Goal: Information Seeking & Learning: Understand process/instructions

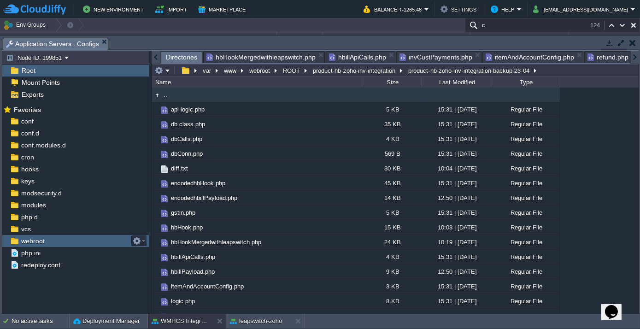
click at [32, 240] on span "webroot" at bounding box center [32, 241] width 27 height 8
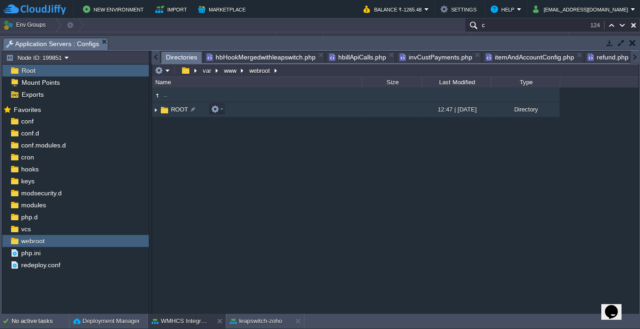
click at [176, 111] on span "ROOT" at bounding box center [179, 109] width 20 height 8
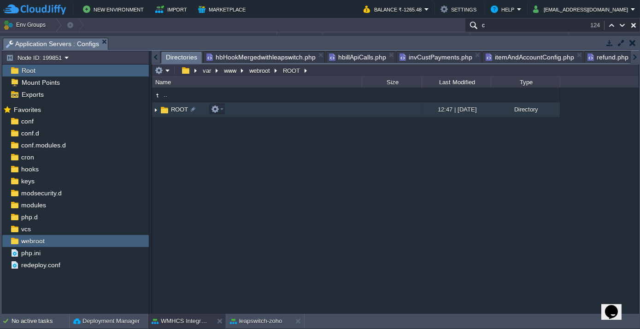
click at [176, 111] on span "ROOT" at bounding box center [179, 109] width 20 height 8
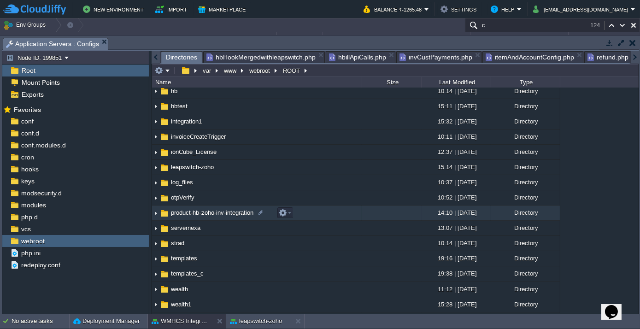
scroll to position [182, 0]
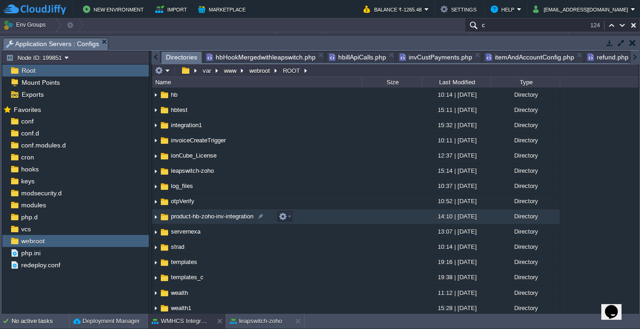
click at [207, 221] on td "product-hb-zoho-inv-integration" at bounding box center [257, 216] width 210 height 15
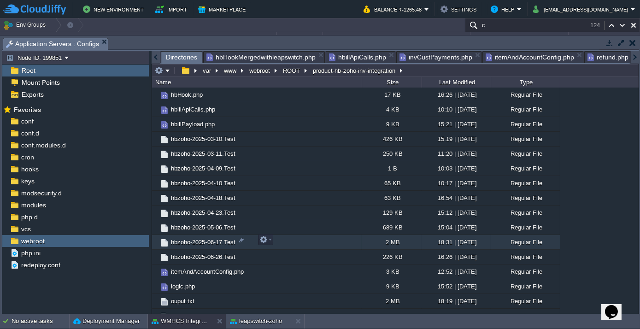
scroll to position [0, 0]
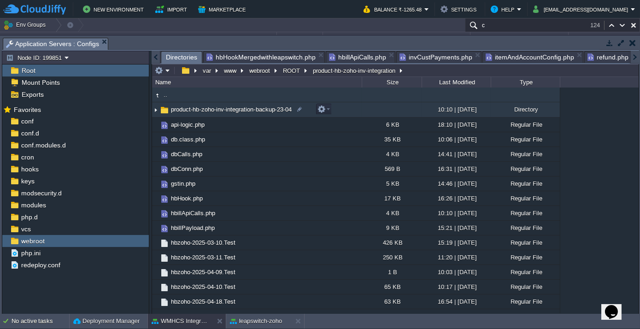
click at [204, 113] on td "product-hb-zoho-inv-integration-backup-23-04" at bounding box center [257, 109] width 210 height 15
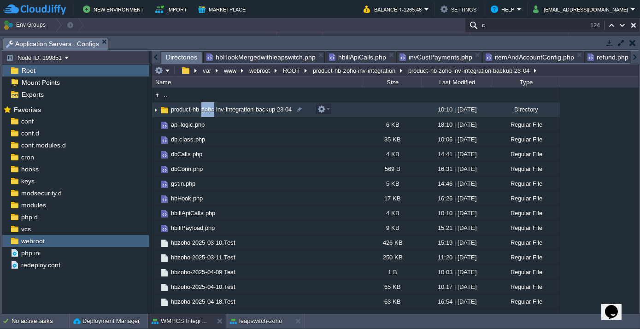
click at [204, 113] on td "product-hb-zoho-inv-integration-backup-23-04" at bounding box center [257, 109] width 210 height 15
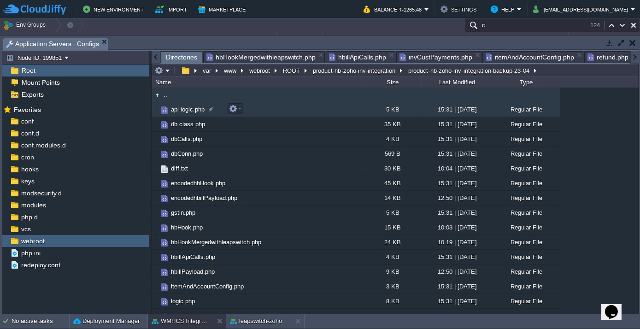
click at [204, 113] on td "api-logic.php" at bounding box center [257, 109] width 210 height 15
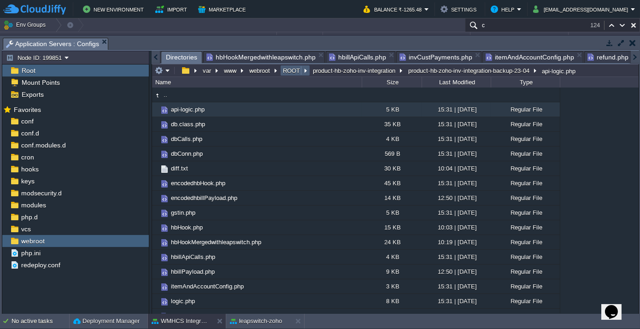
click at [288, 70] on button "ROOT" at bounding box center [291, 70] width 21 height 8
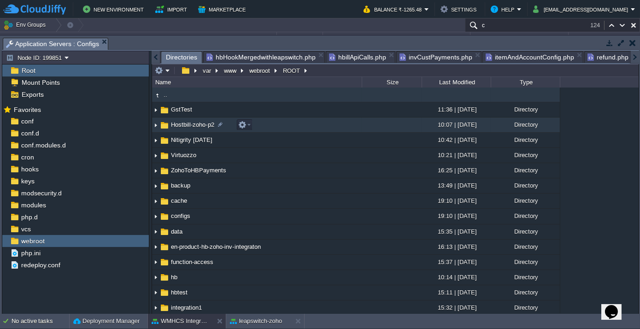
click at [185, 123] on span "Hostbill-zoho-p2" at bounding box center [192, 125] width 46 height 8
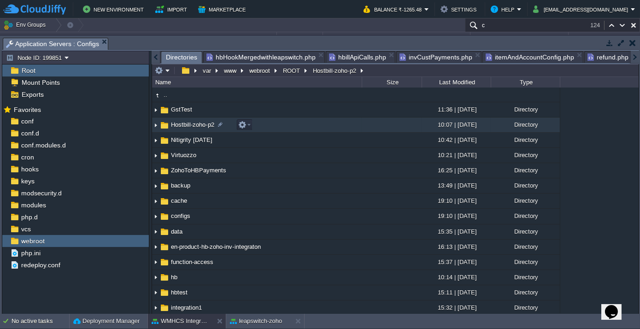
click at [185, 123] on span "Hostbill-zoho-p2" at bounding box center [192, 125] width 46 height 8
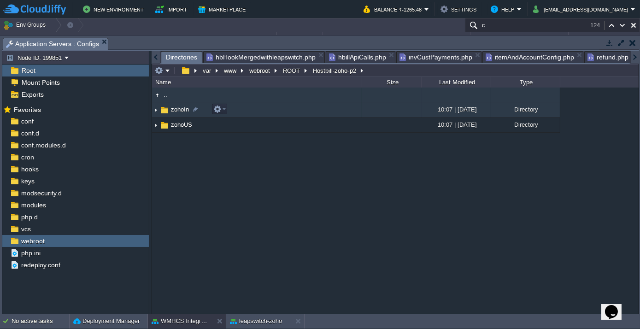
click at [173, 105] on span "zohoIn" at bounding box center [179, 109] width 21 height 8
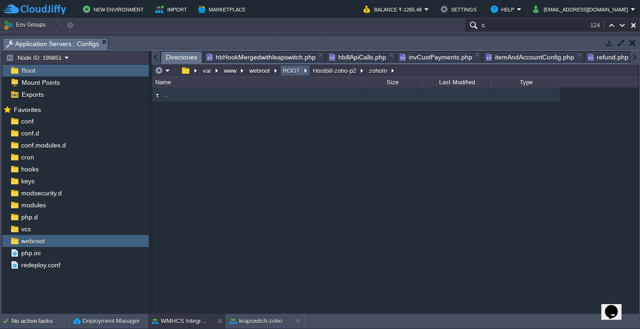
click at [286, 71] on button "ROOT" at bounding box center [291, 70] width 21 height 8
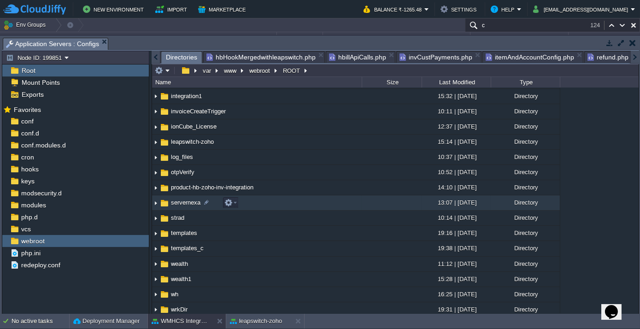
scroll to position [209, 0]
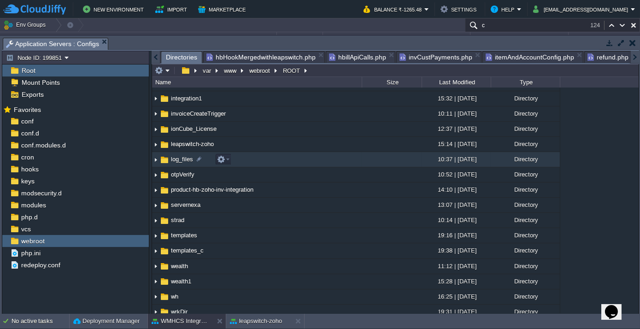
click at [182, 161] on span "log_files" at bounding box center [181, 159] width 25 height 8
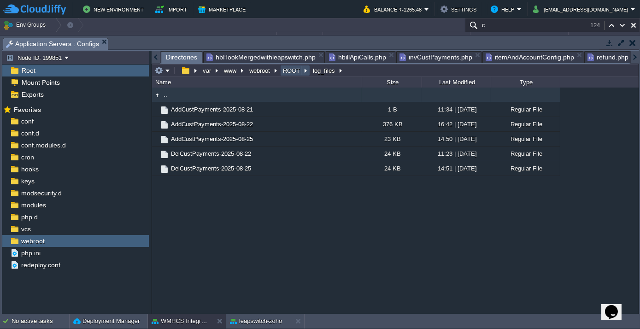
click at [285, 69] on button "ROOT" at bounding box center [291, 70] width 21 height 8
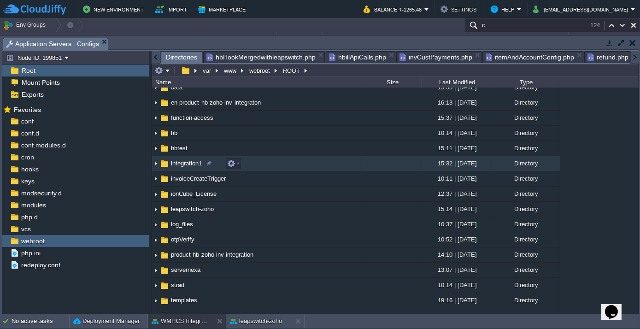
scroll to position [167, 0]
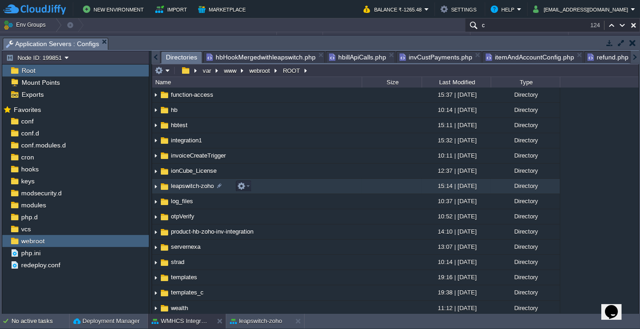
click at [208, 183] on span "leapswitch-zoho" at bounding box center [192, 186] width 46 height 8
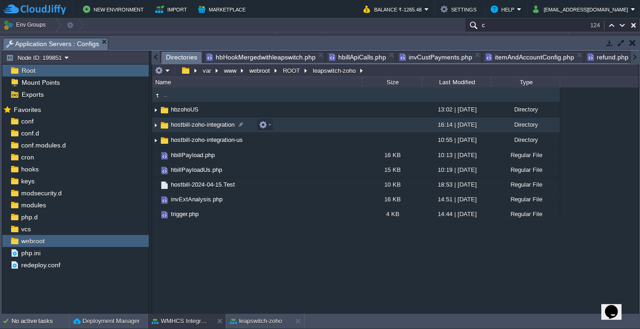
click at [206, 123] on span "hostbill-zoho-integration" at bounding box center [202, 125] width 66 height 8
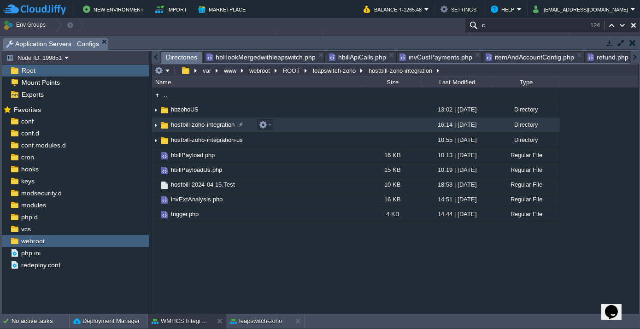
click at [206, 123] on span "hostbill-zoho-integration" at bounding box center [202, 125] width 66 height 8
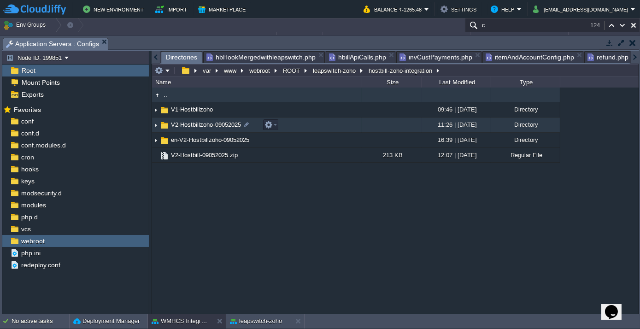
click at [204, 122] on span "V2-Hostbillzoho-09052025" at bounding box center [205, 125] width 73 height 8
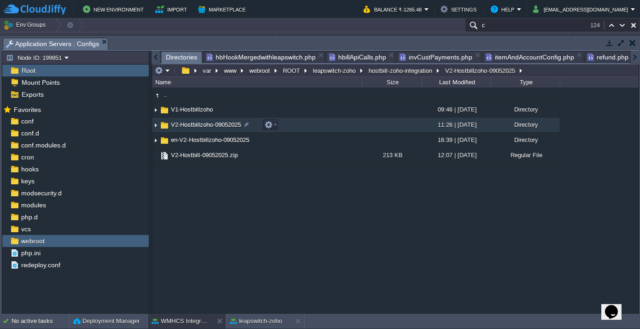
click at [204, 122] on span "V2-Hostbillzoho-09052025" at bounding box center [205, 125] width 73 height 8
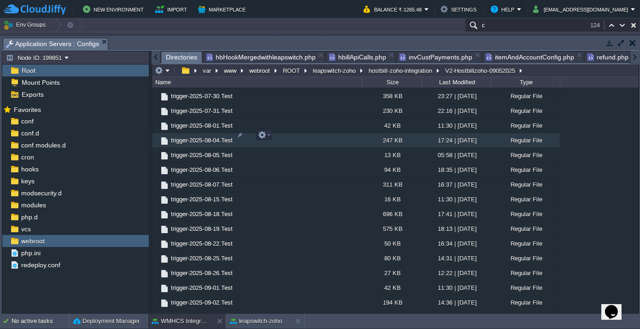
scroll to position [563, 0]
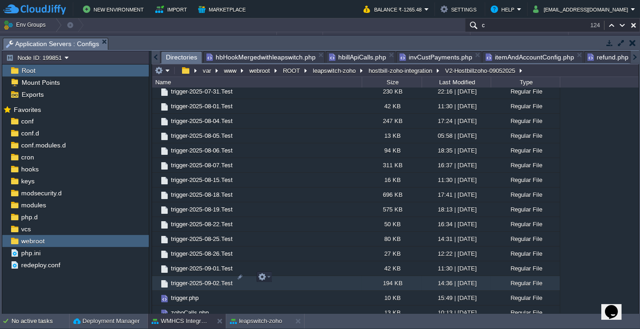
click at [204, 279] on span "trigger-2025-09-02.Test" at bounding box center [201, 283] width 64 height 8
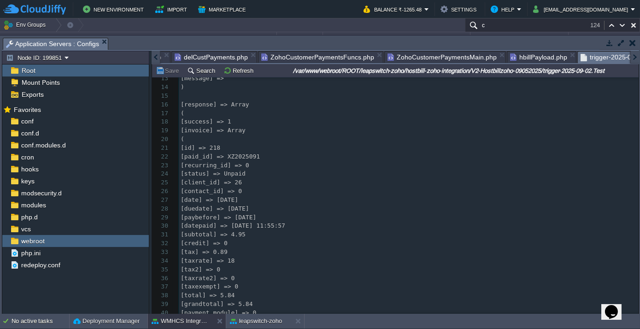
scroll to position [125, 0]
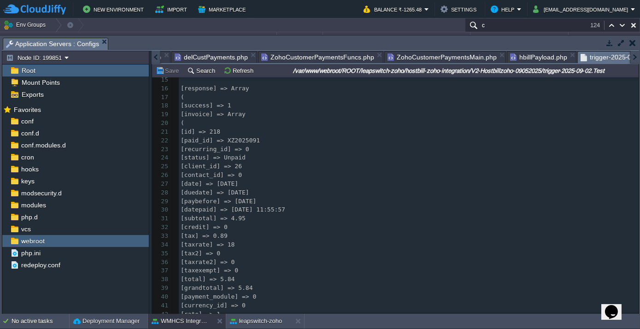
click at [337, 128] on pre "[id] => 218" at bounding box center [409, 132] width 460 height 9
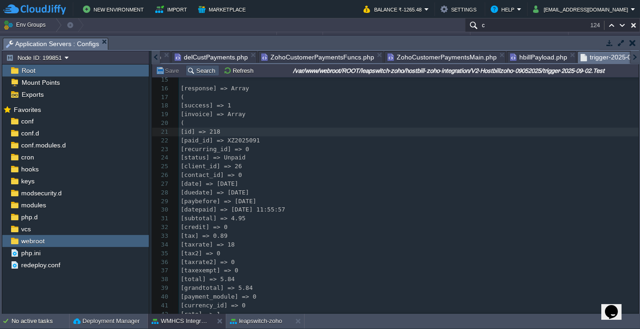
click at [188, 74] on button "Search" at bounding box center [202, 70] width 31 height 8
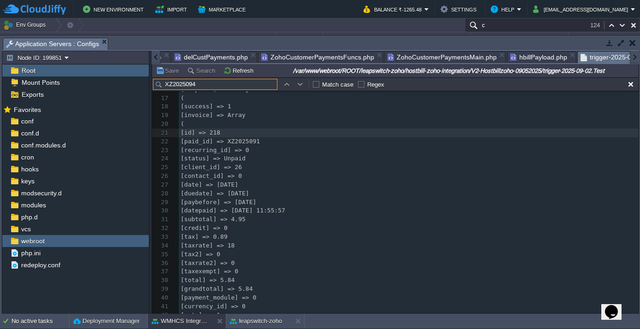
scroll to position [15134, 0]
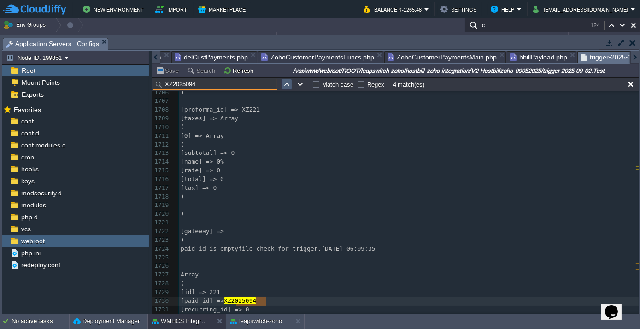
type input "XZ2025094"
click at [287, 82] on button "button" at bounding box center [286, 84] width 8 height 8
type textarea "XZ2025094"
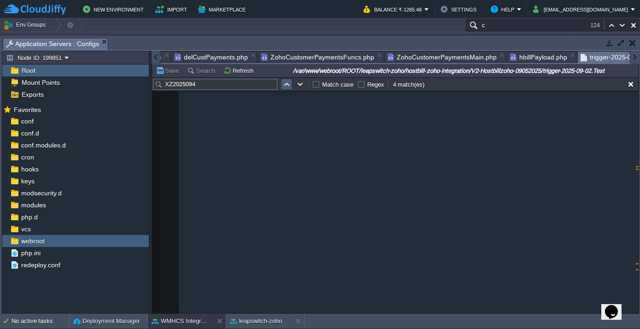
scroll to position [36500, 0]
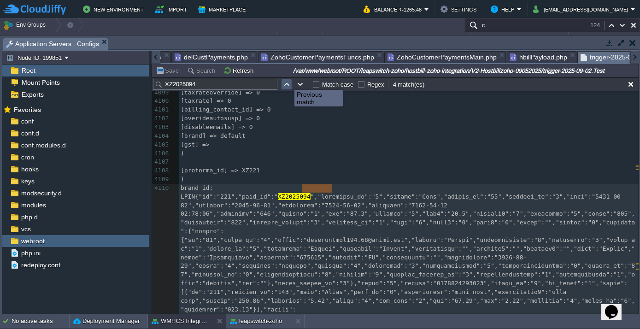
click at [287, 82] on button "button" at bounding box center [286, 84] width 8 height 8
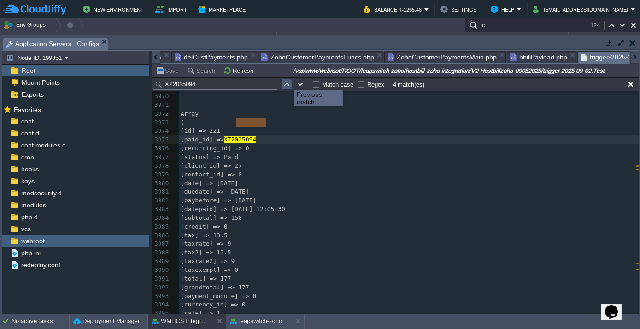
click at [287, 82] on button "button" at bounding box center [286, 84] width 8 height 8
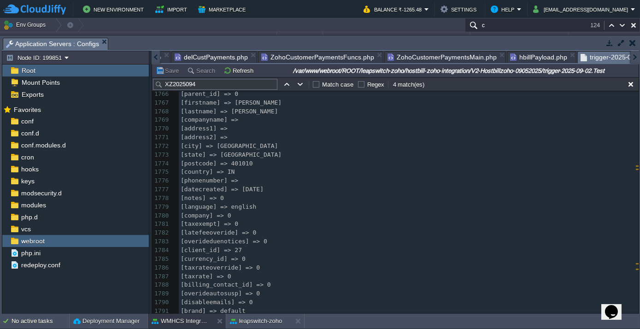
scroll to position [15726, 0]
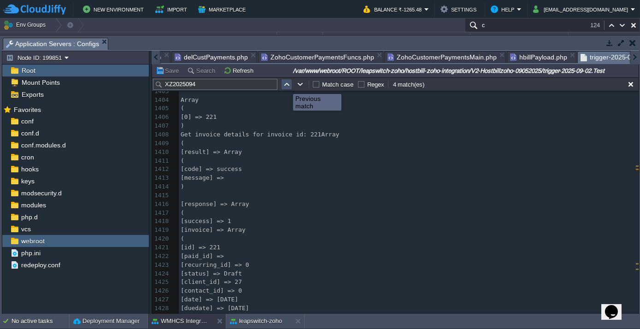
click at [286, 86] on button "button" at bounding box center [286, 84] width 8 height 8
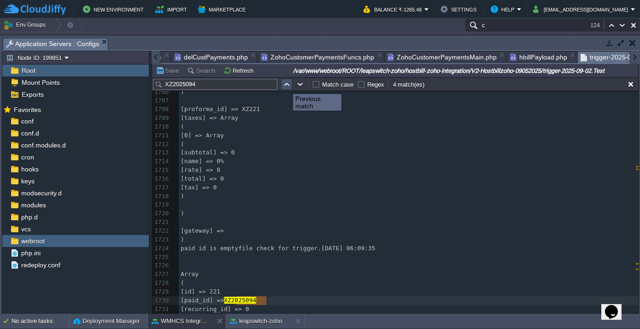
click at [286, 86] on button "button" at bounding box center [286, 84] width 8 height 8
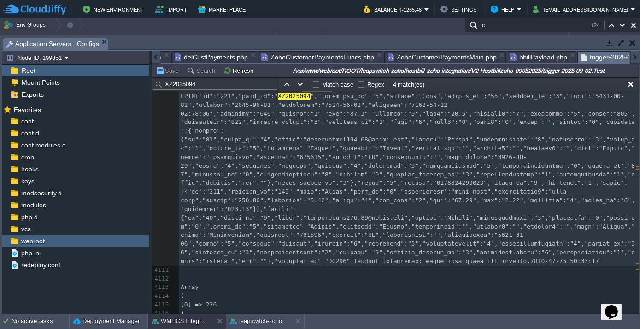
scroll to position [36727, 0]
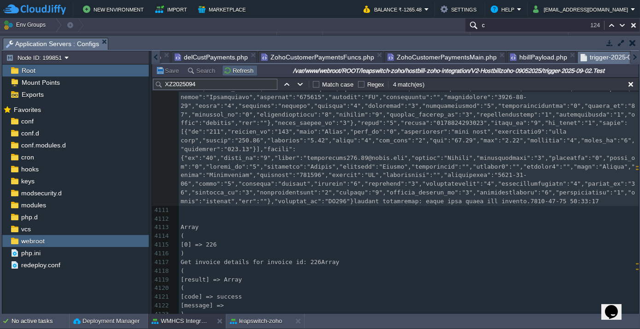
click at [227, 69] on button "Refresh" at bounding box center [239, 70] width 33 height 8
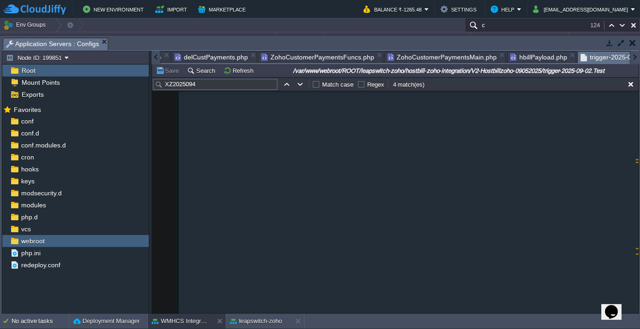
scroll to position [50238, 0]
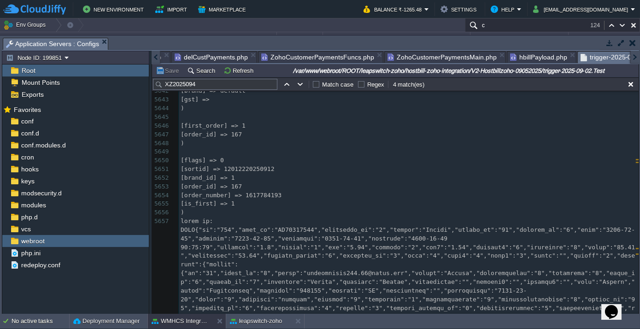
click at [566, 70] on input "/var/www/webroot/ROOT/leapswitch-zoho/hostbill-zoho-integration/V2-Hostbillzoho…" at bounding box center [448, 70] width 377 height 11
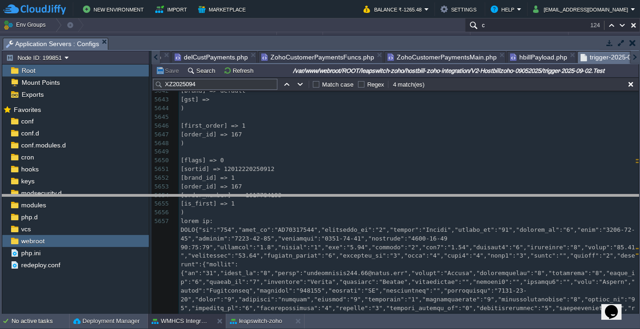
drag, startPoint x: 177, startPoint y: 43, endPoint x: 202, endPoint y: 200, distance: 159.0
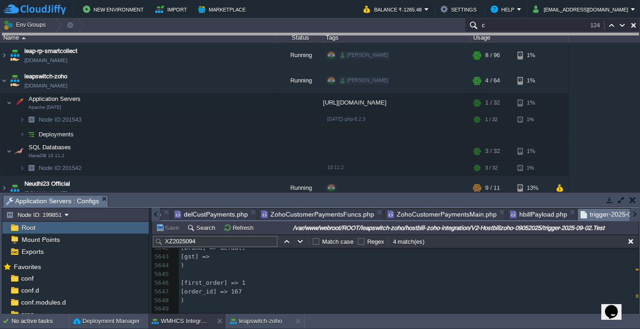
drag, startPoint x: 143, startPoint y: 199, endPoint x: 181, endPoint y: 31, distance: 172.0
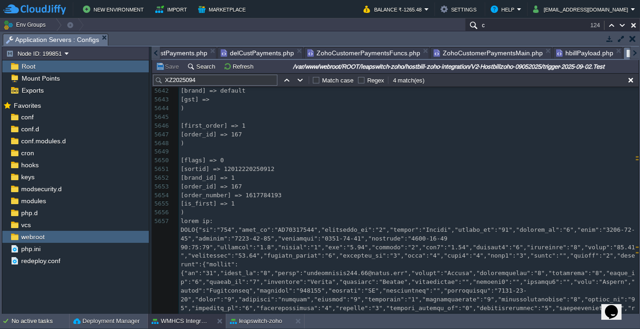
click at [152, 56] on div at bounding box center [156, 53] width 9 height 13
click at [151, 56] on div "Node ID: 199851 Root Mount Points Exports Mark the most frequently used files a…" at bounding box center [320, 181] width 637 height 268
click at [152, 56] on div at bounding box center [156, 53] width 9 height 13
click at [155, 53] on div at bounding box center [156, 53] width 9 height 13
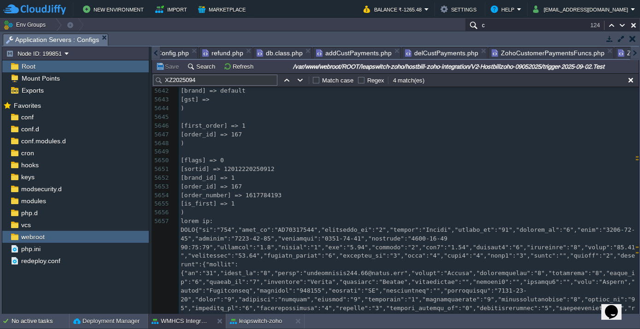
click at [155, 53] on div at bounding box center [156, 53] width 9 height 13
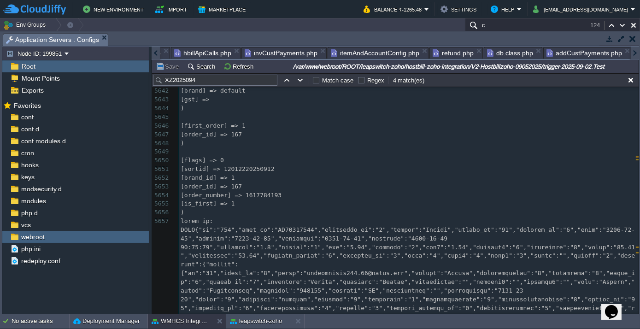
click at [155, 53] on div at bounding box center [156, 53] width 9 height 13
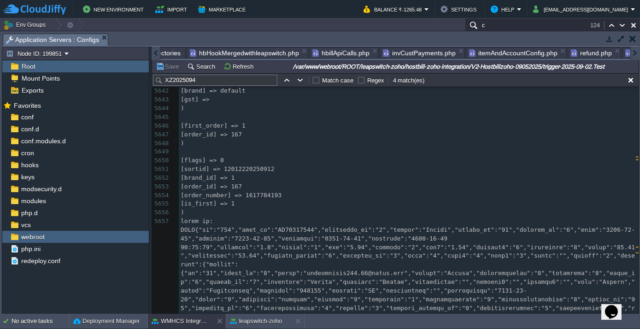
scroll to position [0, 0]
click at [155, 53] on div at bounding box center [156, 53] width 9 height 13
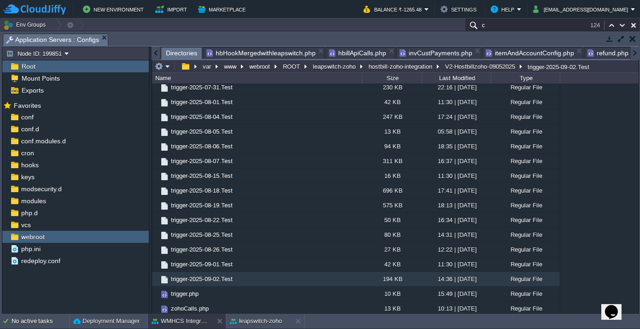
click at [177, 52] on span "Directories" at bounding box center [181, 53] width 31 height 12
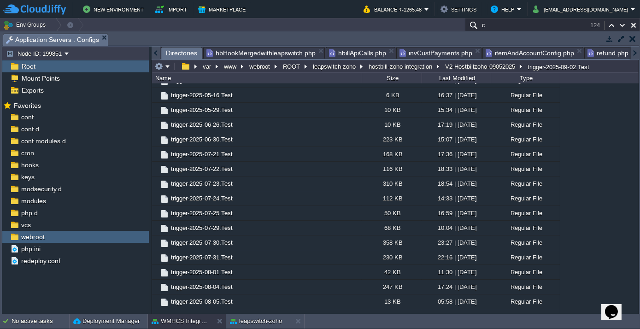
scroll to position [559, 0]
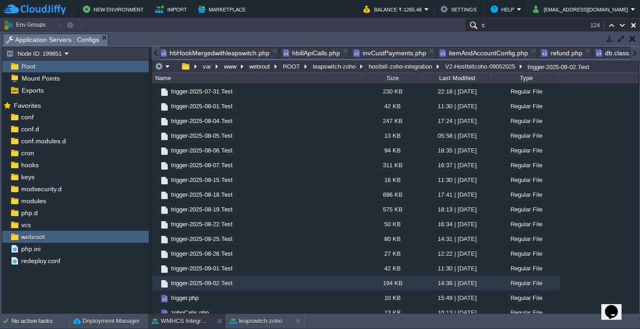
click at [630, 55] on div at bounding box center [634, 53] width 9 height 13
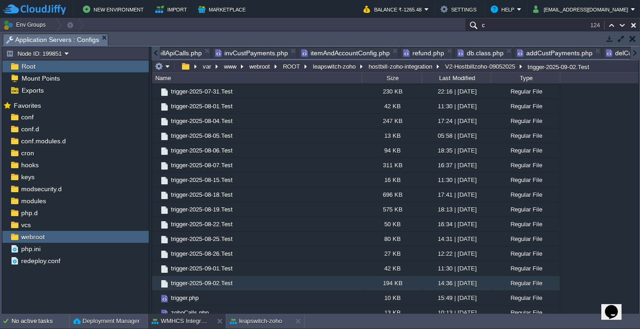
click at [152, 51] on div at bounding box center [156, 53] width 9 height 13
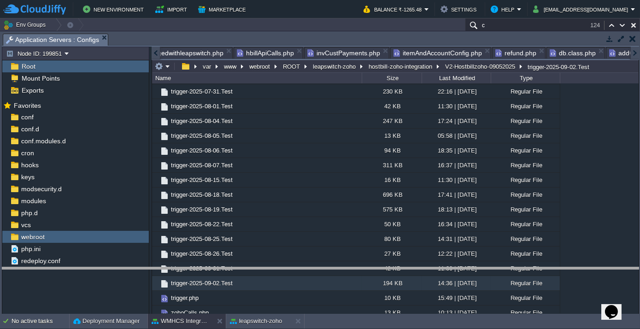
drag, startPoint x: 161, startPoint y: 40, endPoint x: 172, endPoint y: 274, distance: 234.2
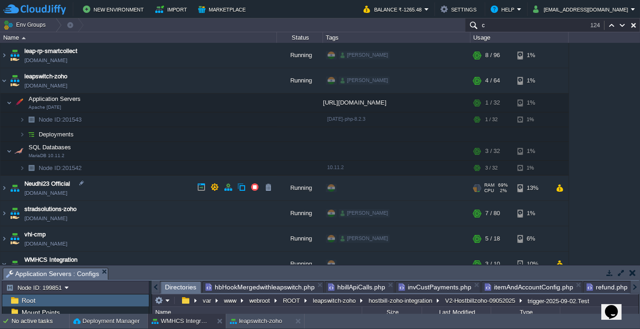
scroll to position [92, 0]
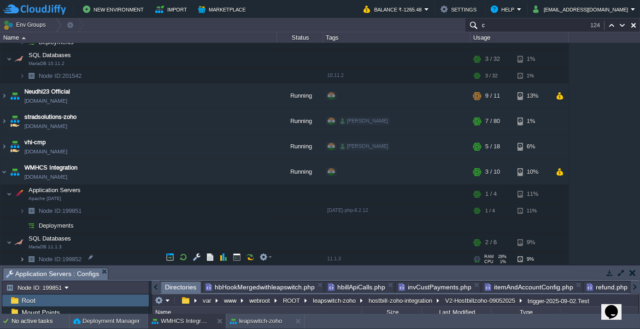
click at [24, 256] on img at bounding box center [22, 259] width 6 height 14
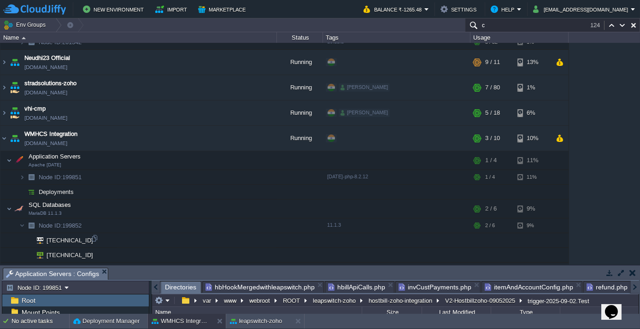
scroll to position [136, 0]
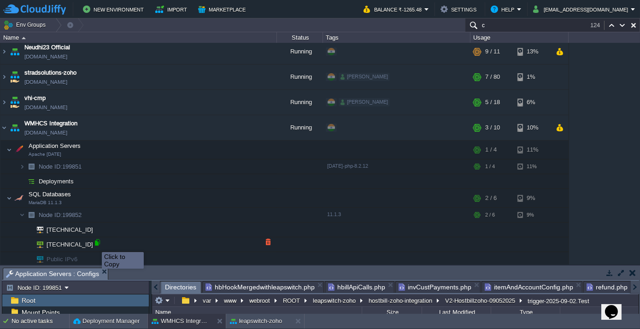
click at [96, 242] on div at bounding box center [97, 242] width 8 height 8
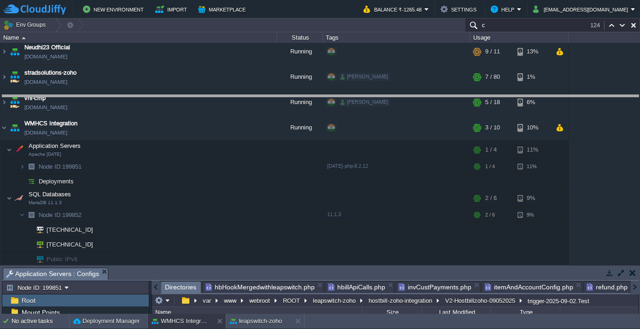
drag, startPoint x: 232, startPoint y: 271, endPoint x: 262, endPoint y: 89, distance: 184.4
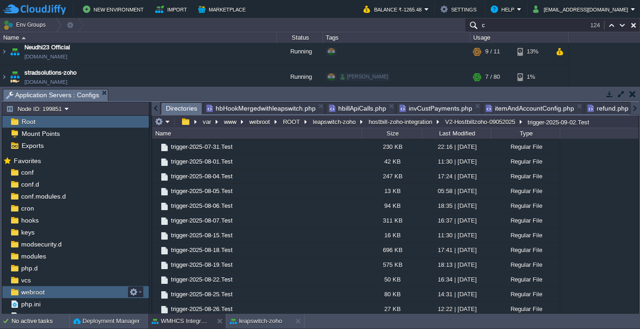
click at [33, 286] on div "webroot" at bounding box center [75, 292] width 146 height 12
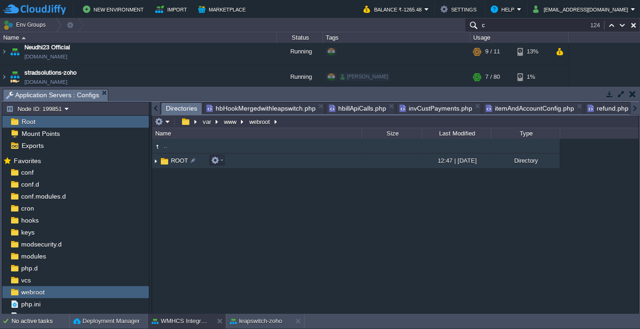
click at [174, 160] on span "ROOT" at bounding box center [179, 161] width 20 height 8
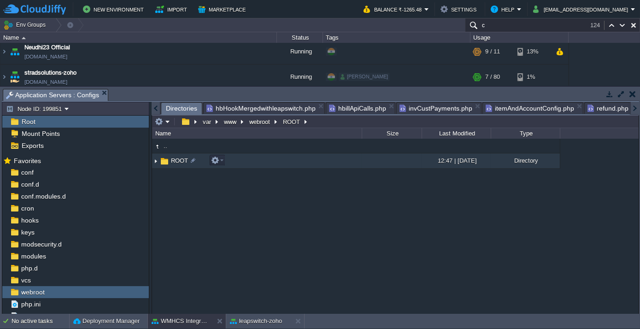
click at [174, 160] on span "ROOT" at bounding box center [179, 161] width 20 height 8
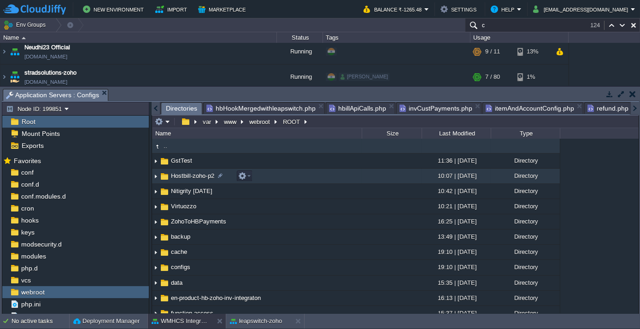
click at [186, 180] on span "Hostbill-zoho-p2" at bounding box center [192, 176] width 46 height 8
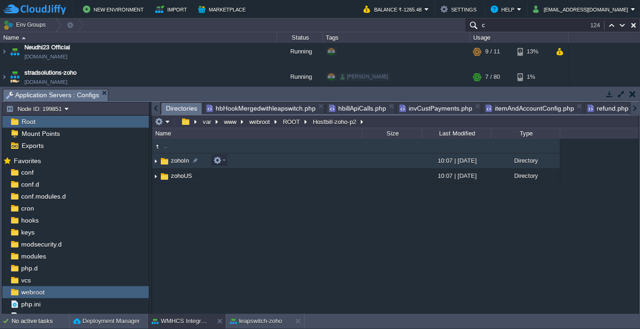
click at [177, 163] on span "zohoIn" at bounding box center [179, 161] width 21 height 8
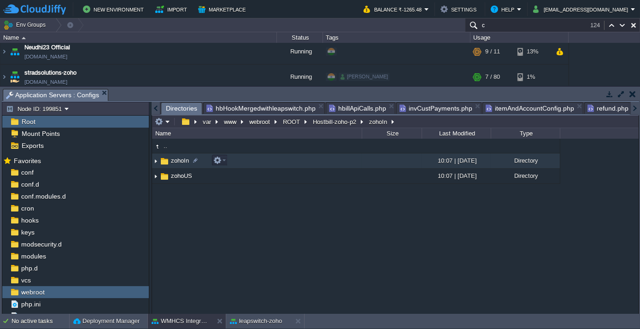
click at [177, 163] on span "zohoIn" at bounding box center [179, 161] width 21 height 8
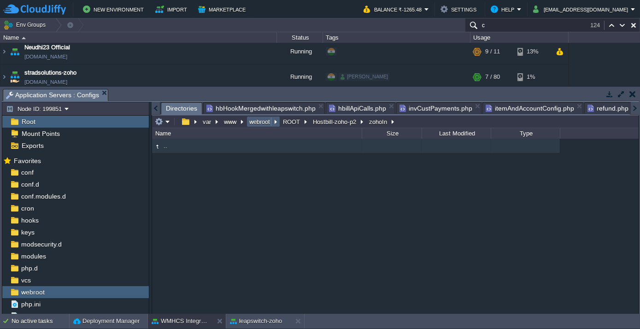
click at [261, 119] on button "webroot" at bounding box center [260, 121] width 24 height 8
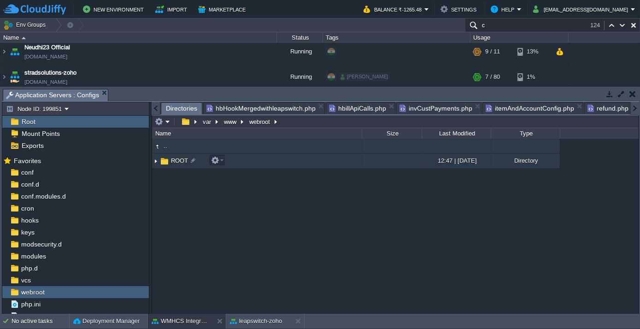
click at [180, 161] on span "ROOT" at bounding box center [179, 161] width 20 height 8
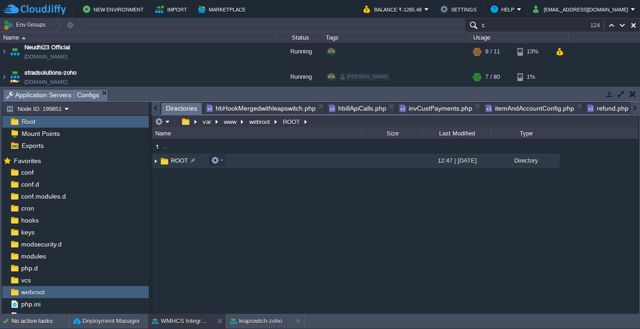
click at [180, 161] on span "ROOT" at bounding box center [179, 161] width 20 height 8
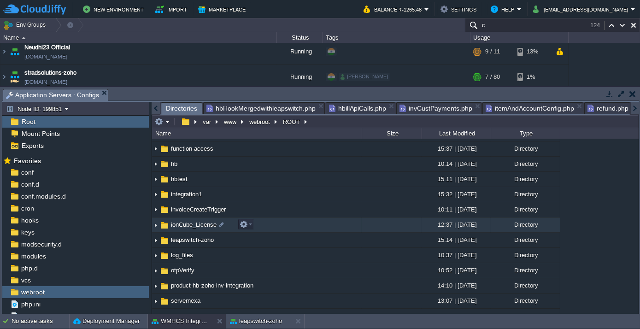
scroll to position [167, 0]
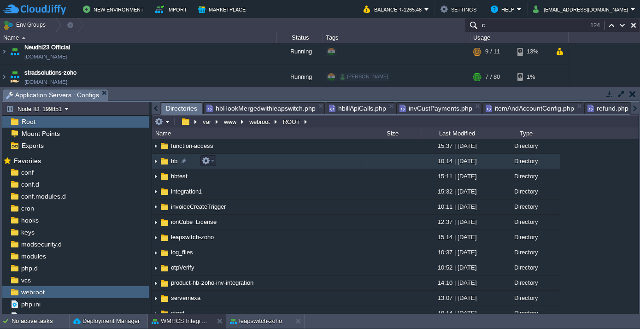
click at [175, 161] on span "hb" at bounding box center [173, 161] width 9 height 8
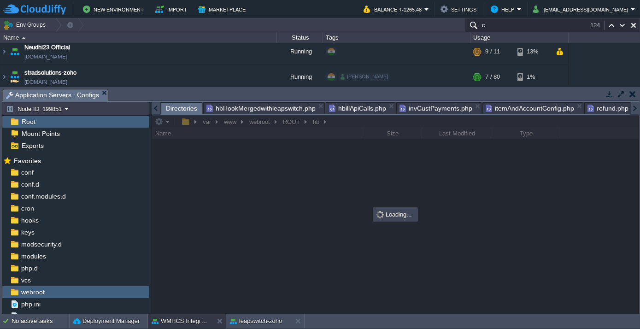
scroll to position [0, 0]
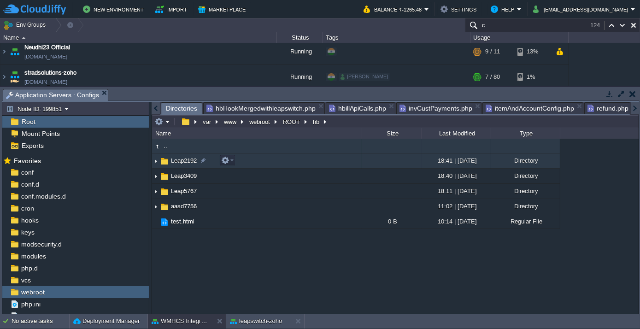
click at [184, 157] on span "Leap2192" at bounding box center [183, 161] width 29 height 8
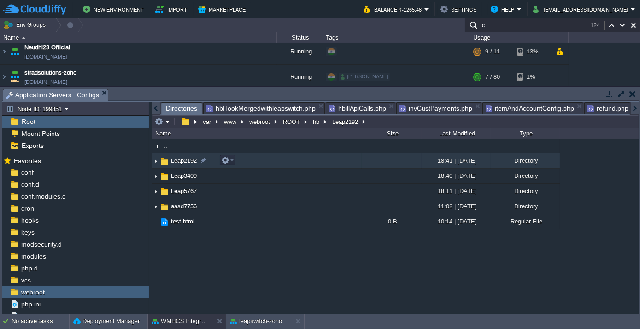
click at [184, 157] on span "Leap2192" at bounding box center [183, 161] width 29 height 8
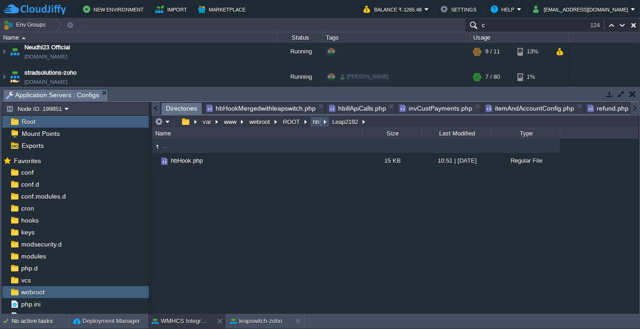
click at [315, 119] on button "hb" at bounding box center [316, 121] width 10 height 8
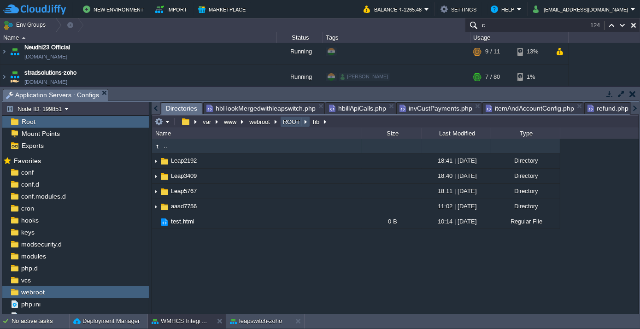
click at [291, 121] on button "ROOT" at bounding box center [291, 121] width 21 height 8
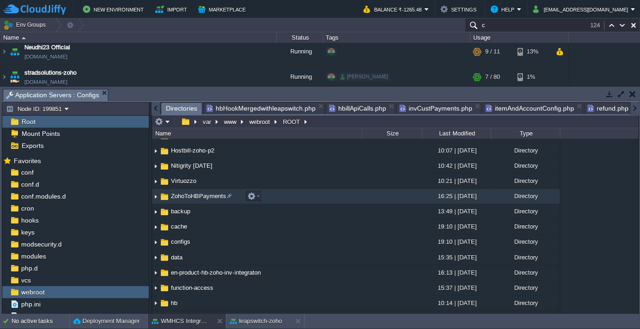
scroll to position [41, 0]
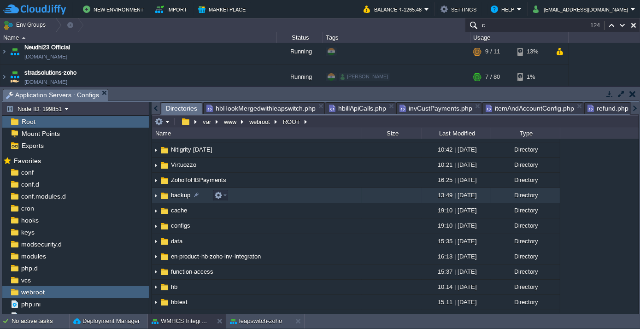
click at [173, 196] on span "backup" at bounding box center [180, 195] width 22 height 8
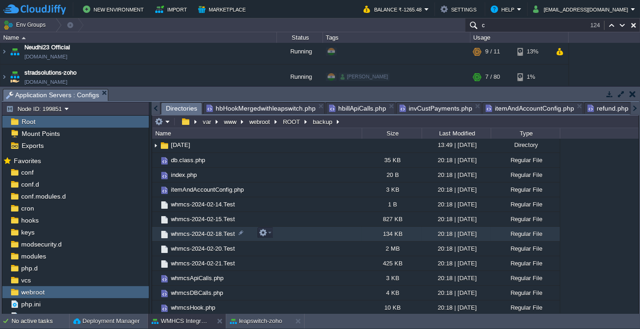
scroll to position [0, 0]
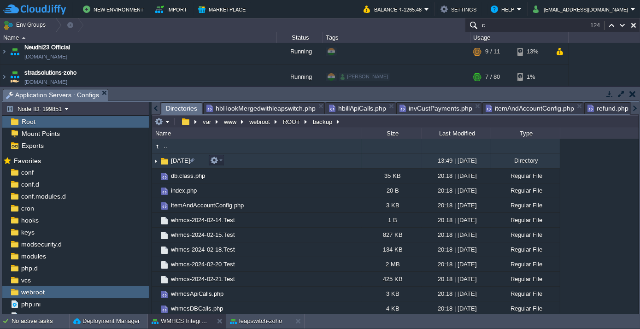
click at [174, 155] on td "[DATE]" at bounding box center [257, 160] width 210 height 15
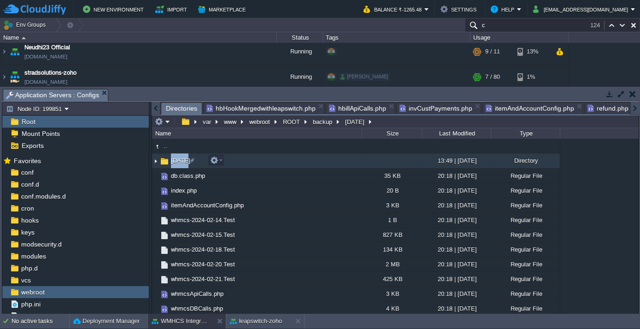
click at [174, 155] on td "[DATE]" at bounding box center [257, 160] width 210 height 15
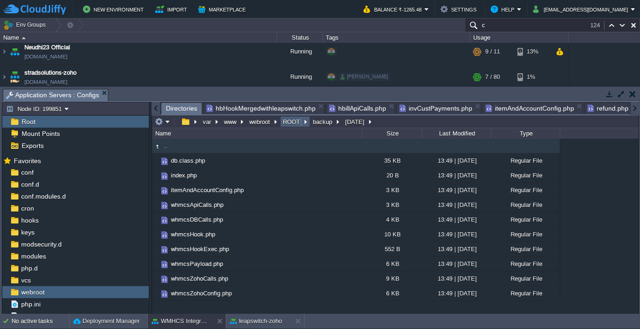
click at [289, 121] on button "ROOT" at bounding box center [291, 121] width 21 height 8
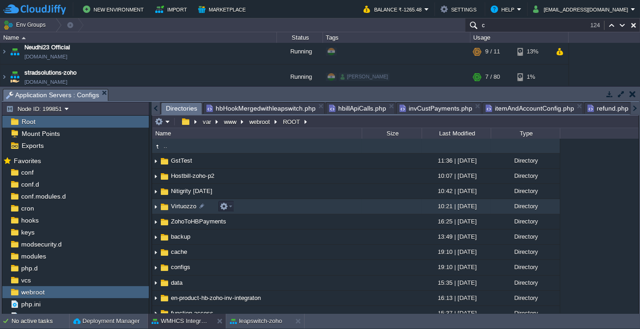
click at [182, 208] on span "Virtuozzo" at bounding box center [183, 206] width 28 height 8
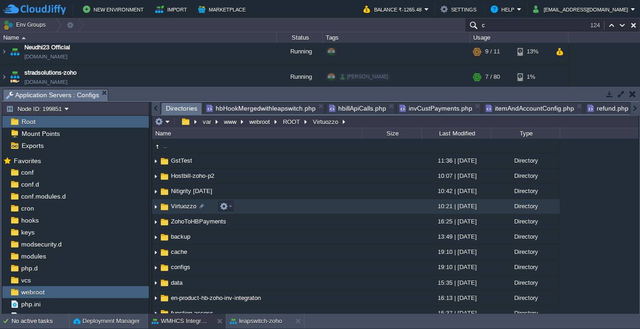
click at [182, 208] on span "Virtuozzo" at bounding box center [183, 206] width 28 height 8
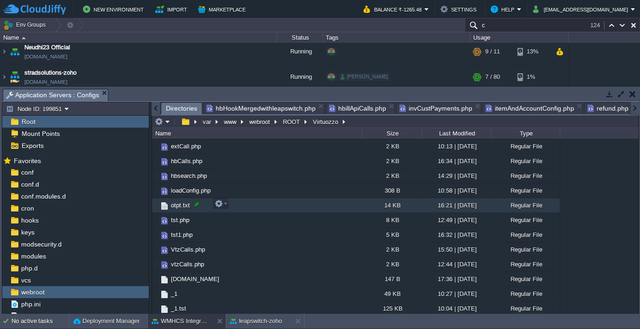
scroll to position [117, 0]
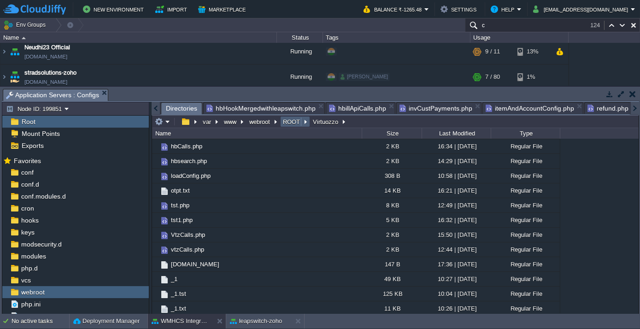
click at [285, 123] on button "ROOT" at bounding box center [291, 121] width 21 height 8
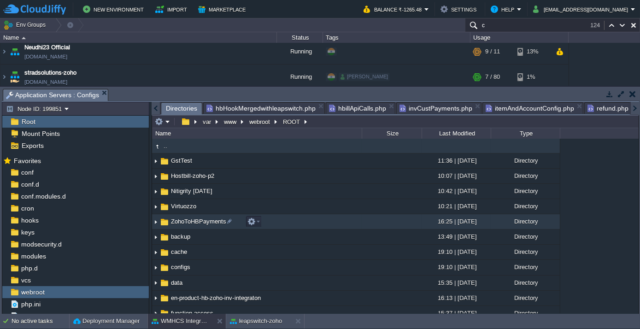
click at [187, 225] on span "ZohoToHBPayments" at bounding box center [198, 221] width 58 height 8
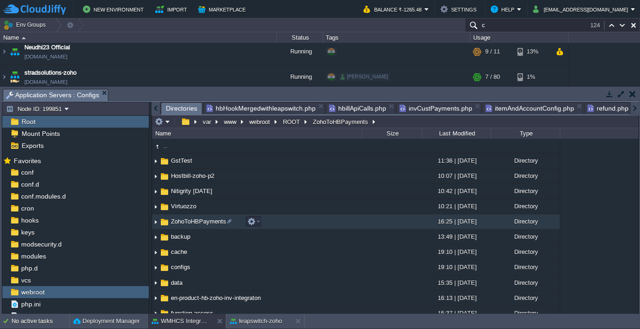
click at [187, 225] on span "ZohoToHBPayments" at bounding box center [198, 221] width 58 height 8
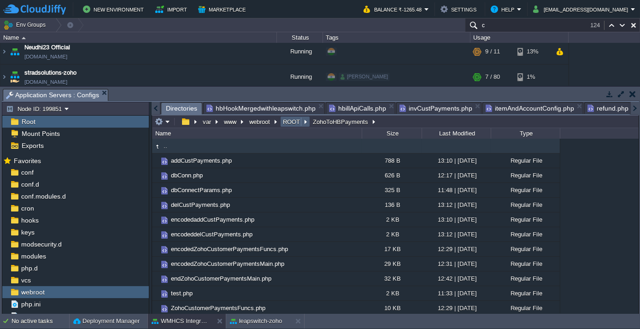
click at [285, 121] on button "ROOT" at bounding box center [291, 121] width 21 height 8
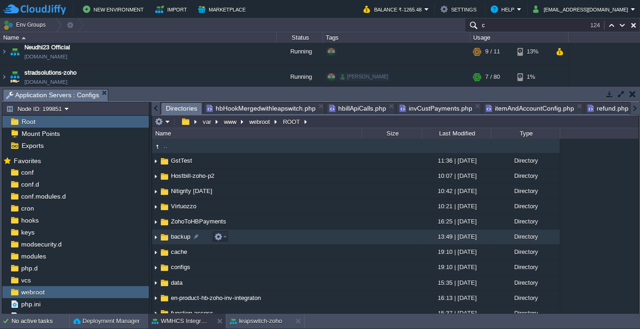
click at [180, 238] on span "backup" at bounding box center [180, 237] width 22 height 8
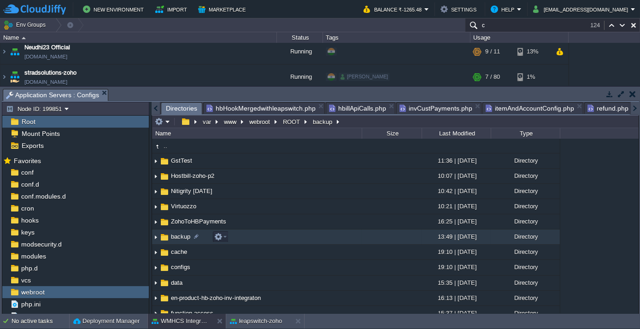
click at [180, 238] on span "backup" at bounding box center [180, 237] width 22 height 8
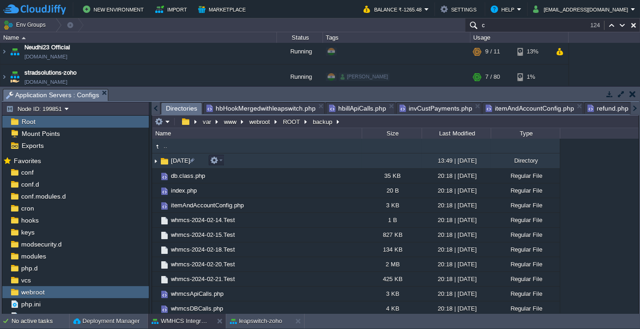
click at [174, 159] on span "[DATE]" at bounding box center [180, 161] width 22 height 8
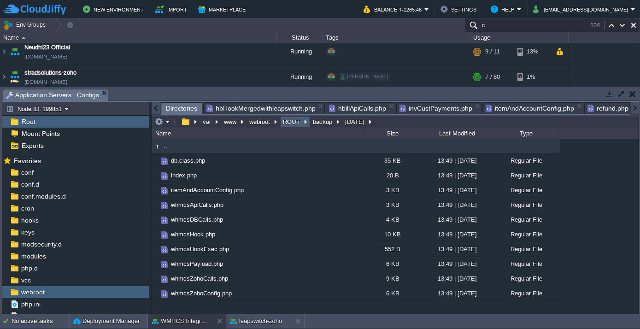
click at [307, 121] on td "ROOT" at bounding box center [295, 121] width 30 height 11
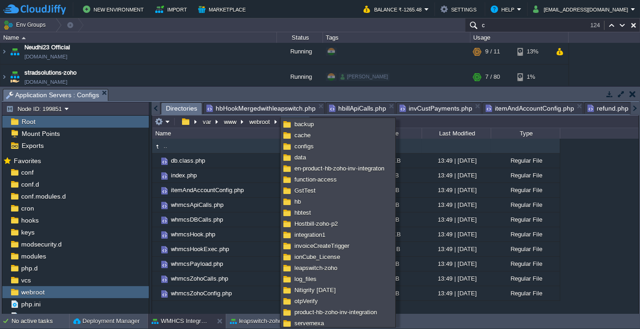
click at [260, 127] on div "var www webroot ROOT backup [DATE]" at bounding box center [263, 121] width 223 height 13
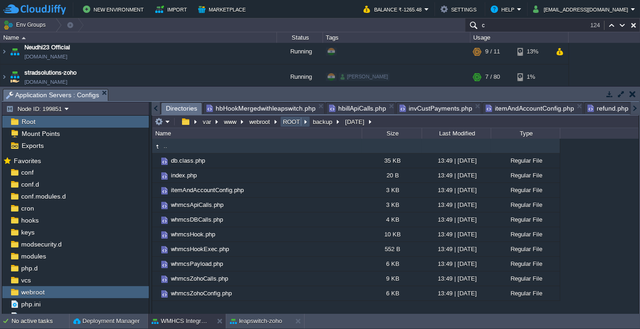
click at [286, 123] on button "ROOT" at bounding box center [291, 121] width 21 height 8
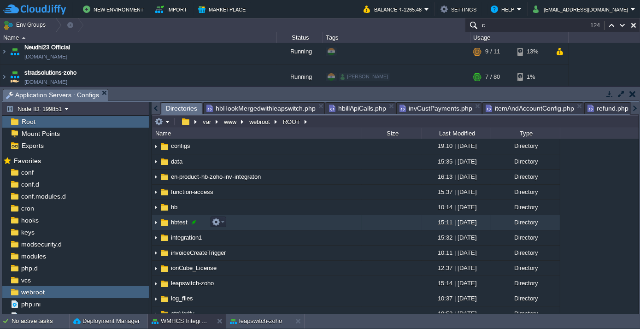
scroll to position [125, 0]
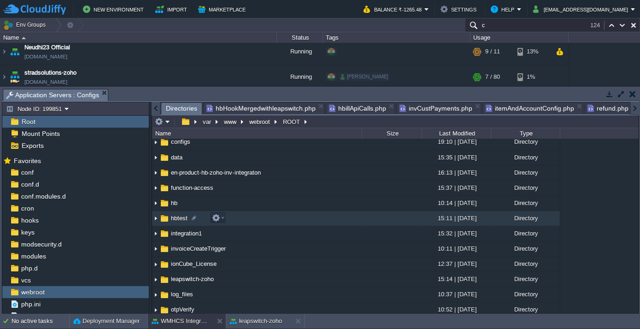
click at [183, 215] on span "hbtest" at bounding box center [178, 218] width 19 height 8
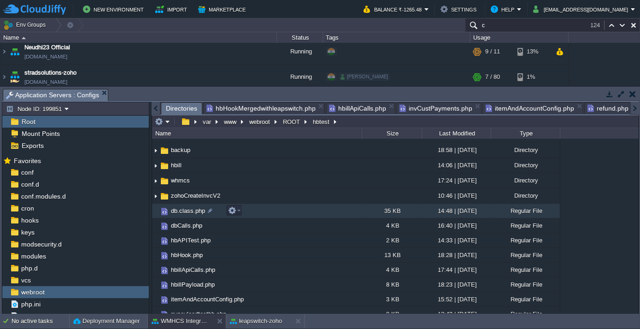
scroll to position [0, 0]
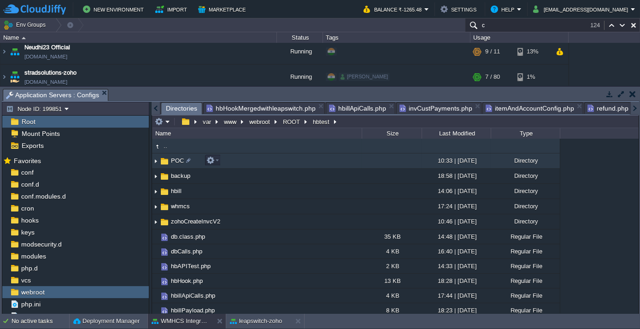
click at [175, 160] on span "POC" at bounding box center [177, 161] width 16 height 8
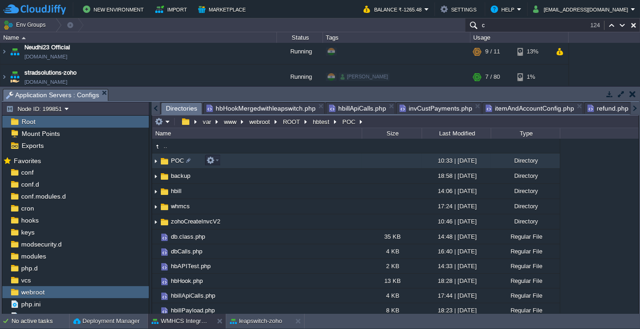
click at [175, 160] on span "POC" at bounding box center [177, 161] width 16 height 8
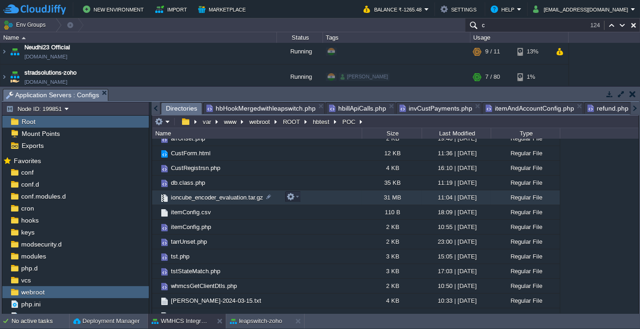
scroll to position [45, 0]
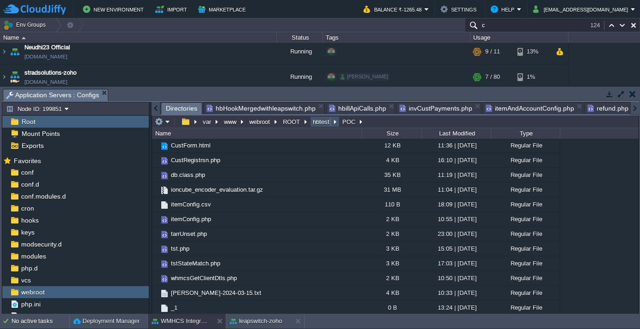
click at [314, 118] on button "hbtest" at bounding box center [321, 121] width 20 height 8
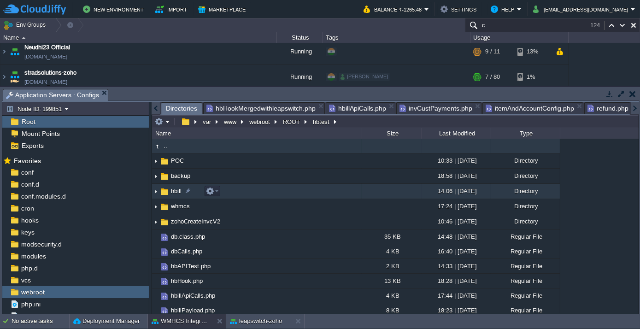
click at [173, 194] on span "hbill" at bounding box center [175, 191] width 13 height 8
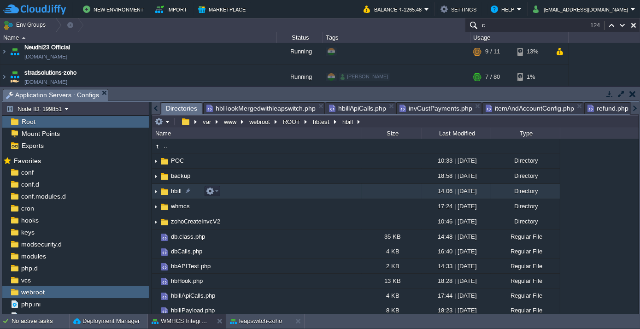
click at [173, 194] on span "hbill" at bounding box center [175, 191] width 13 height 8
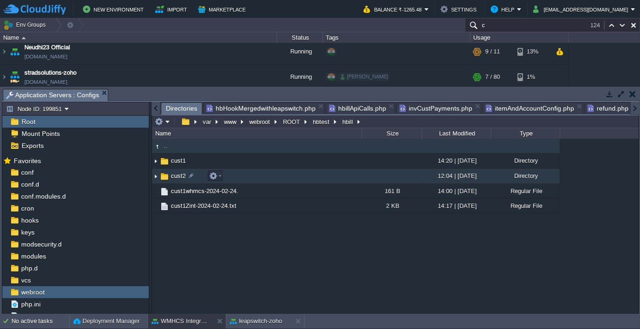
click at [182, 175] on span "cust2" at bounding box center [177, 176] width 17 height 8
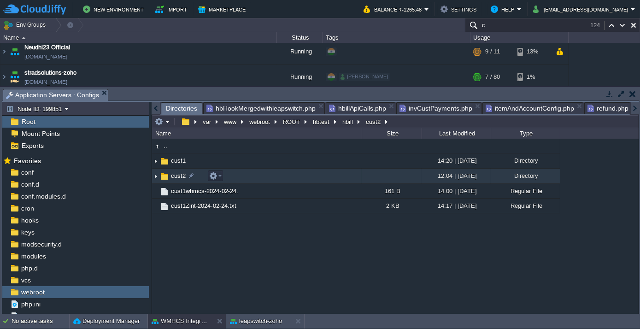
click at [182, 175] on span "cust2" at bounding box center [177, 176] width 17 height 8
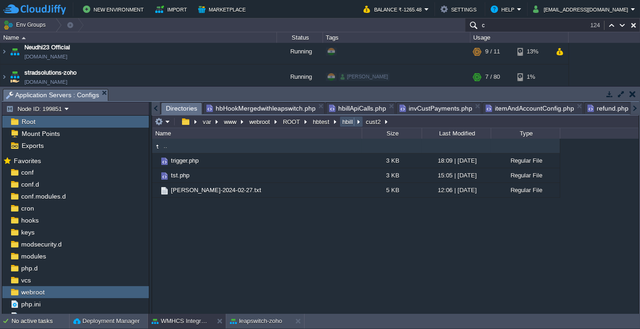
click at [341, 122] on button "hbill" at bounding box center [348, 121] width 14 height 8
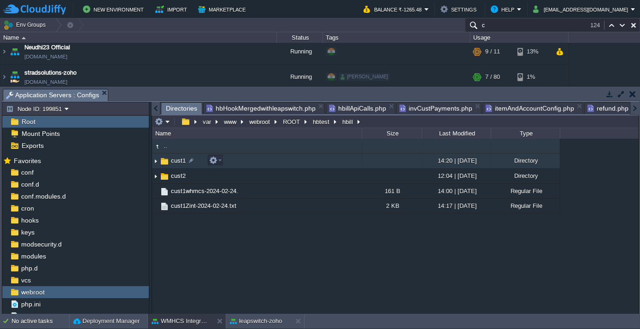
click at [182, 159] on span "cust1" at bounding box center [177, 161] width 17 height 8
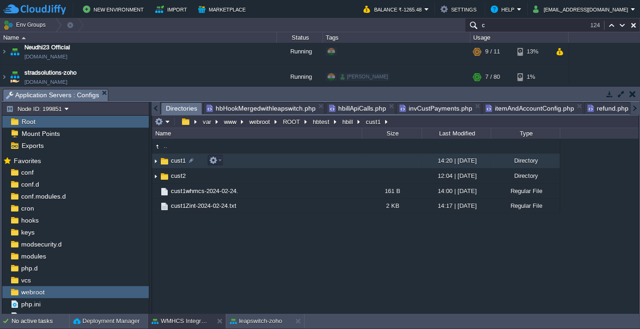
click at [182, 159] on span "cust1" at bounding box center [177, 161] width 17 height 8
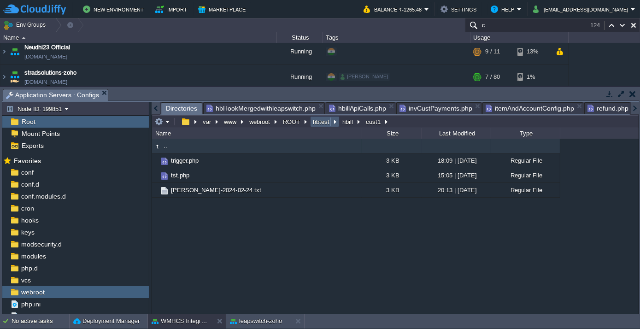
click at [319, 120] on button "hbtest" at bounding box center [321, 121] width 20 height 8
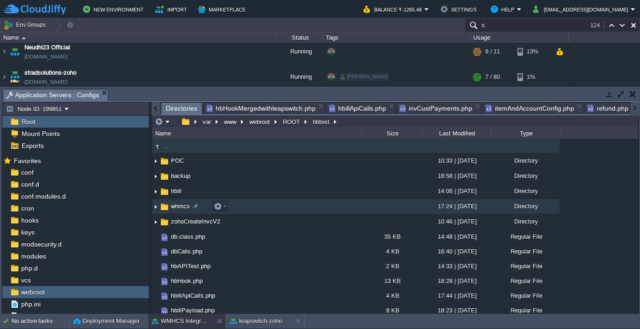
click at [180, 203] on span "whmcs" at bounding box center [180, 206] width 22 height 8
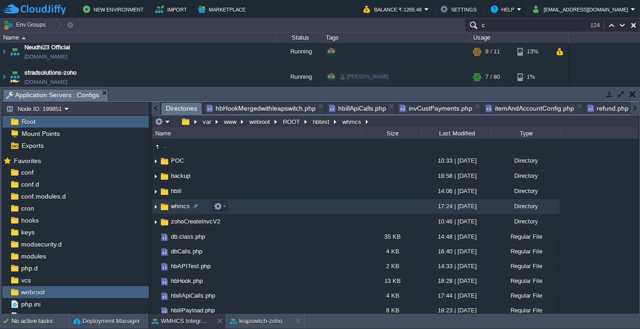
click at [180, 203] on span "whmcs" at bounding box center [180, 206] width 22 height 8
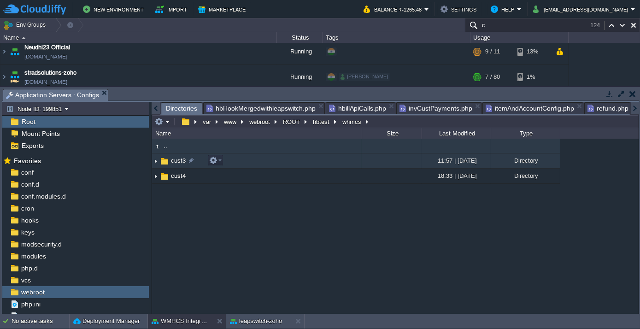
click at [178, 163] on span "cust3" at bounding box center [177, 161] width 17 height 8
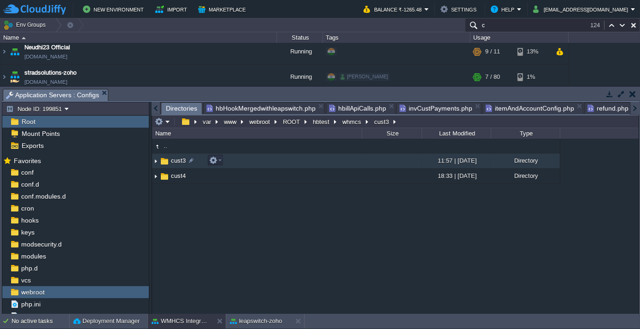
click at [178, 163] on span "cust3" at bounding box center [177, 161] width 17 height 8
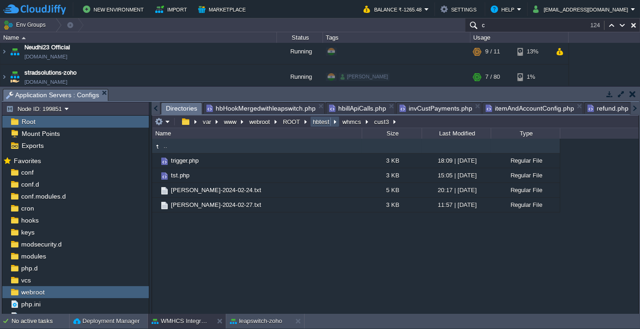
click at [324, 122] on button "hbtest" at bounding box center [321, 121] width 20 height 8
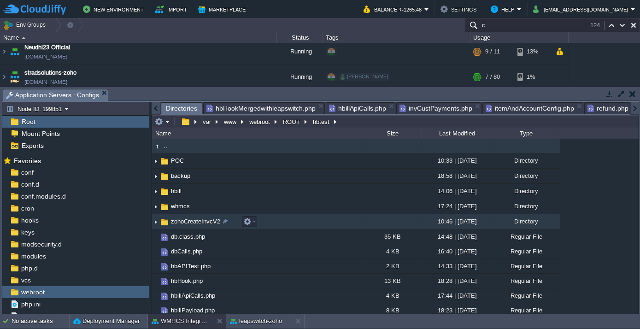
click at [187, 220] on span "zohoCreateInvcV2" at bounding box center [195, 221] width 52 height 8
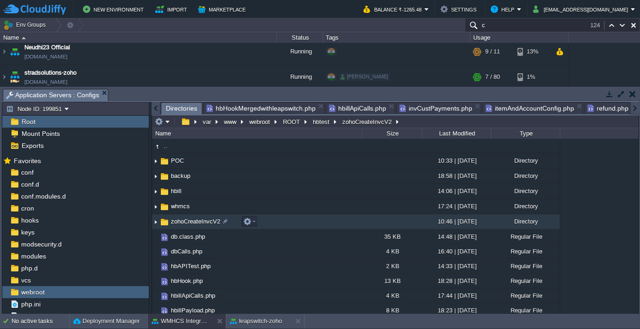
click at [187, 220] on span "zohoCreateInvcV2" at bounding box center [195, 221] width 52 height 8
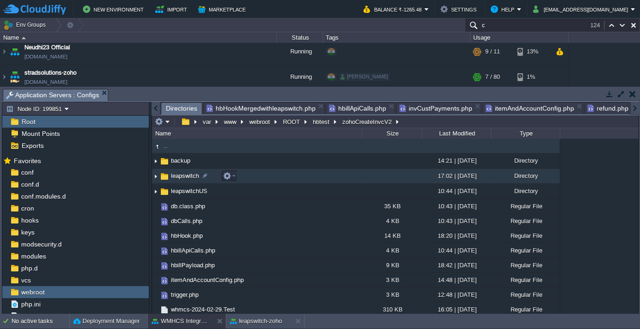
click at [188, 172] on span "leapswitch" at bounding box center [184, 176] width 31 height 8
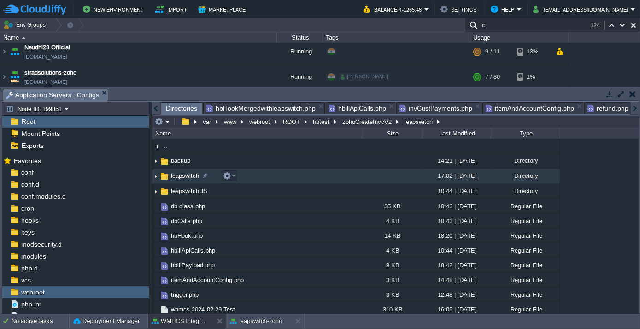
click at [188, 172] on span "leapswitch" at bounding box center [184, 176] width 31 height 8
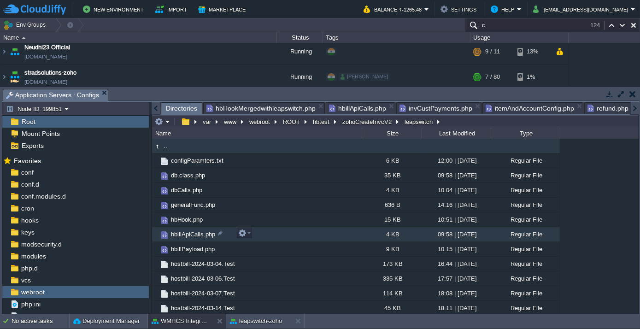
click at [195, 232] on span "hbillApiCalls.php" at bounding box center [192, 234] width 47 height 8
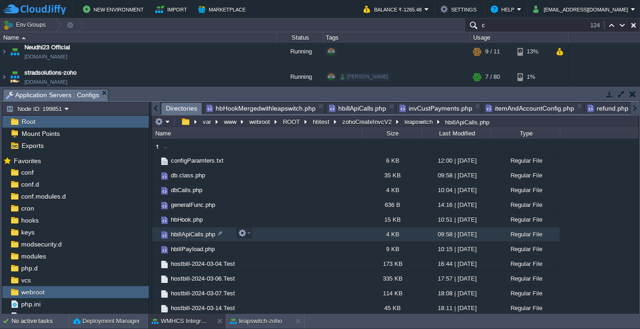
click at [195, 232] on span "hbillApiCalls.php" at bounding box center [192, 234] width 47 height 8
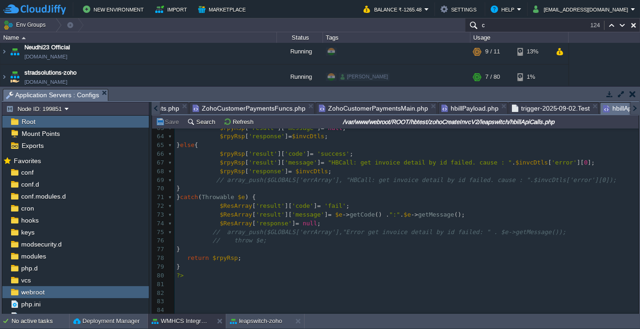
scroll to position [547, 0]
click at [156, 109] on div at bounding box center [156, 108] width 9 height 13
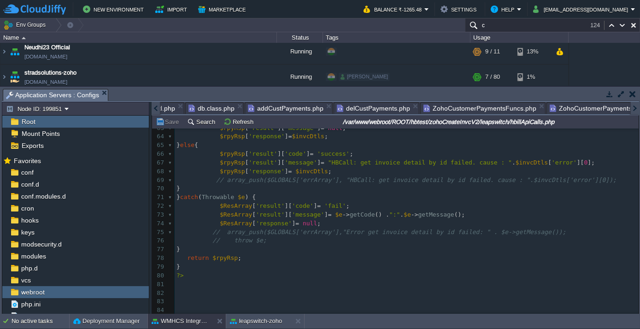
click at [156, 109] on div at bounding box center [156, 108] width 9 height 13
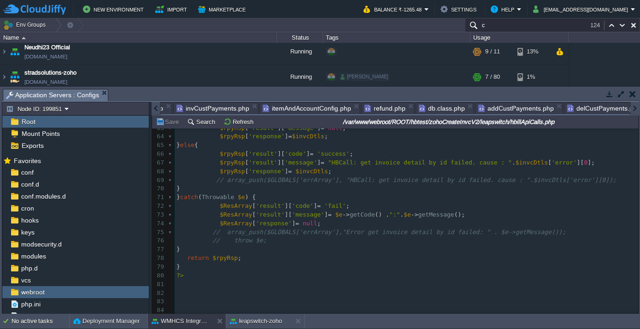
click at [156, 109] on div at bounding box center [156, 108] width 9 height 13
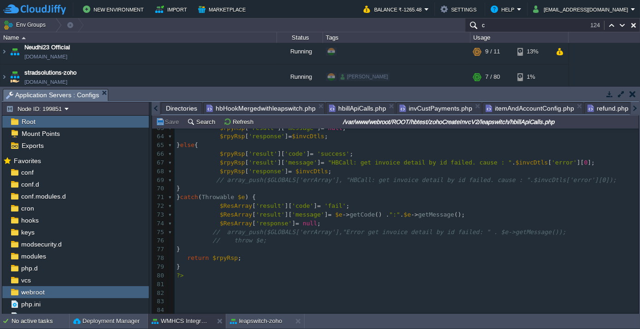
click at [156, 109] on div at bounding box center [156, 108] width 9 height 13
click at [170, 110] on span "Directories" at bounding box center [181, 108] width 31 height 11
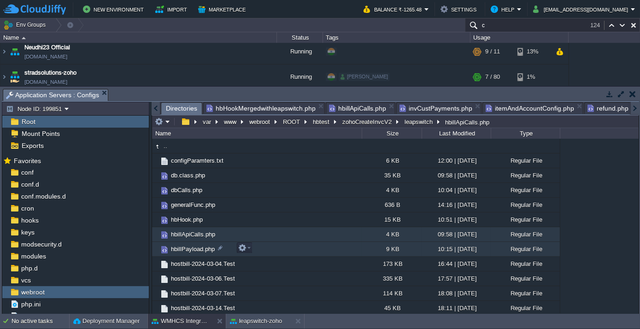
click at [182, 250] on span "hbillPayload.php" at bounding box center [192, 249] width 47 height 8
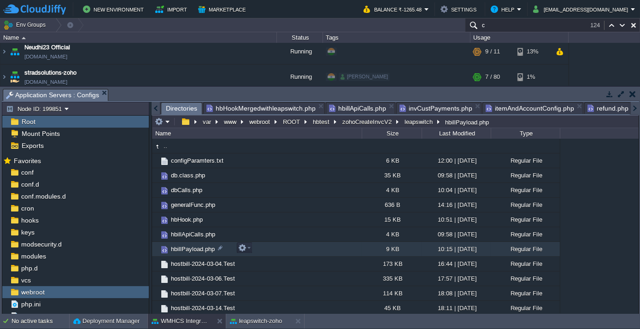
click at [181, 250] on span "hbillPayload.php" at bounding box center [192, 249] width 47 height 8
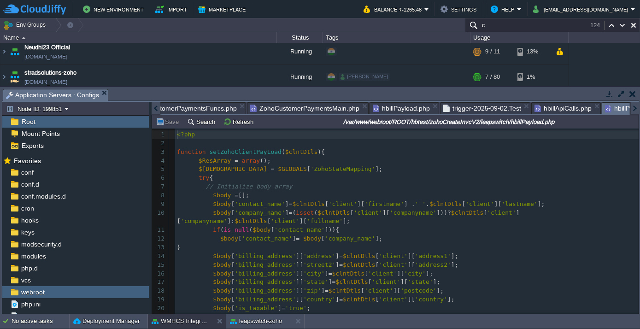
scroll to position [3, 0]
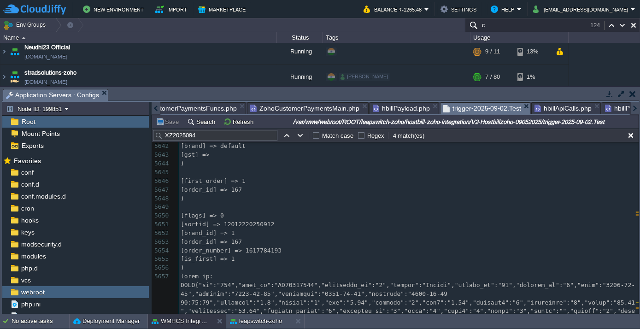
click at [446, 112] on span "trigger-2025-09-02.Test" at bounding box center [482, 109] width 78 height 12
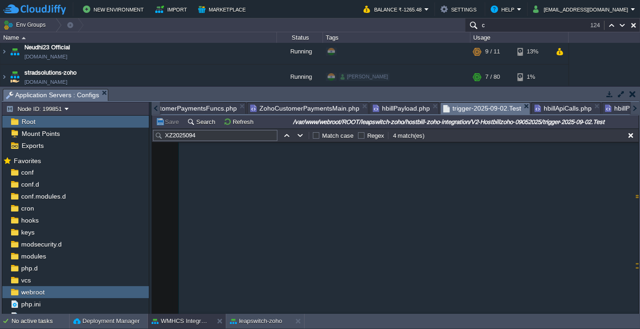
scroll to position [2754, 0]
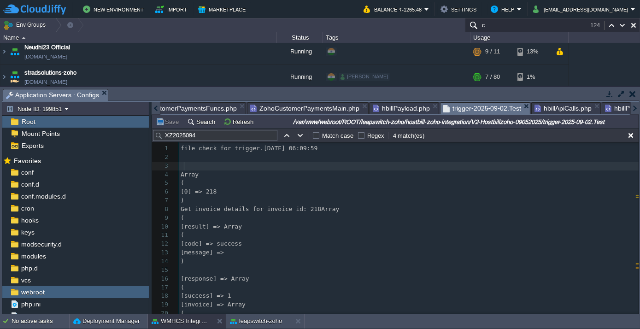
click at [281, 166] on pre at bounding box center [409, 166] width 460 height 9
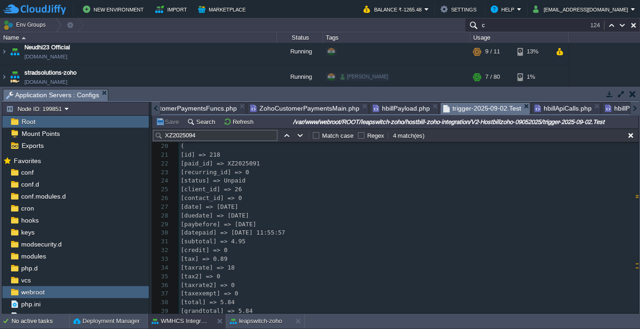
scroll to position [187, 0]
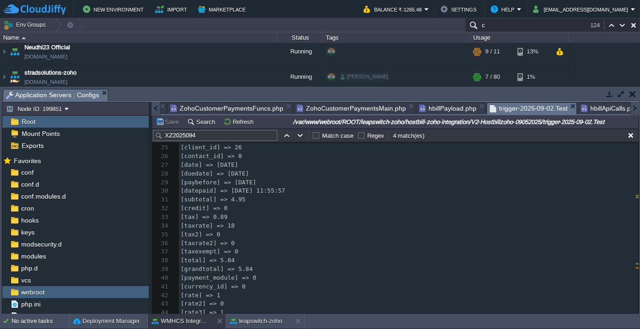
click at [152, 109] on div at bounding box center [156, 108] width 9 height 13
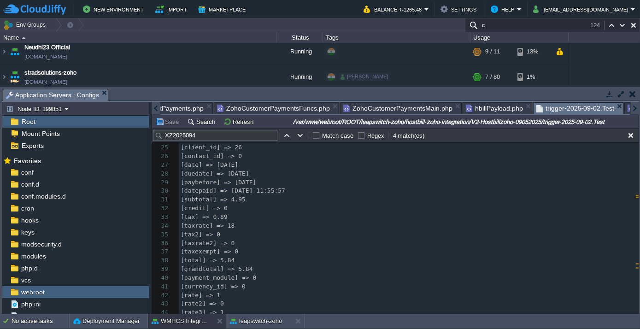
click at [152, 109] on div at bounding box center [156, 108] width 9 height 13
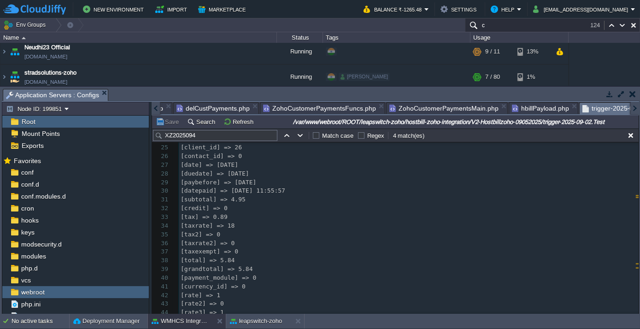
click at [152, 109] on div at bounding box center [156, 108] width 9 height 13
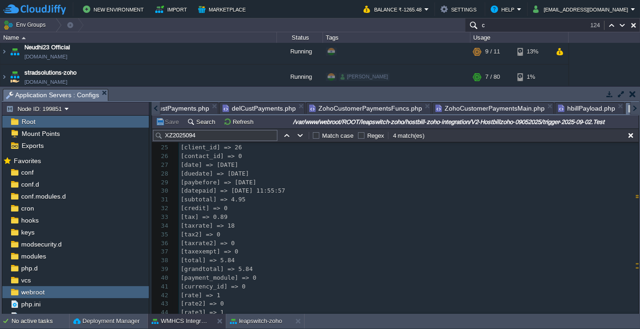
click at [152, 109] on div at bounding box center [156, 108] width 9 height 13
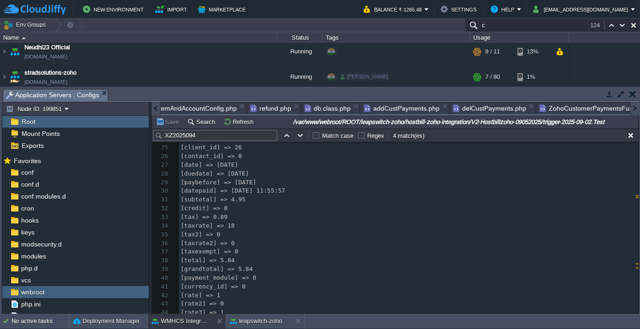
click at [152, 109] on div at bounding box center [156, 108] width 9 height 13
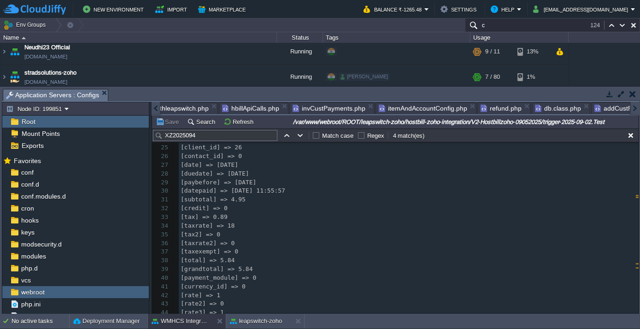
click at [152, 109] on div at bounding box center [156, 108] width 9 height 13
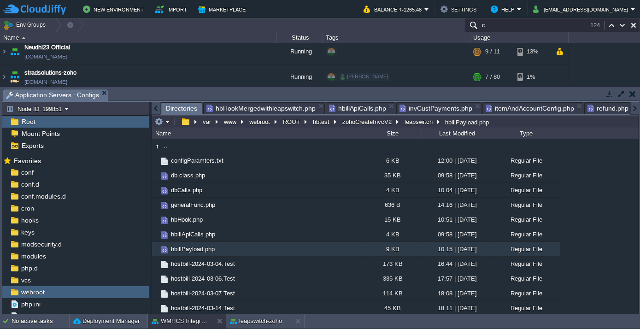
click at [190, 110] on span "Directories" at bounding box center [181, 109] width 31 height 12
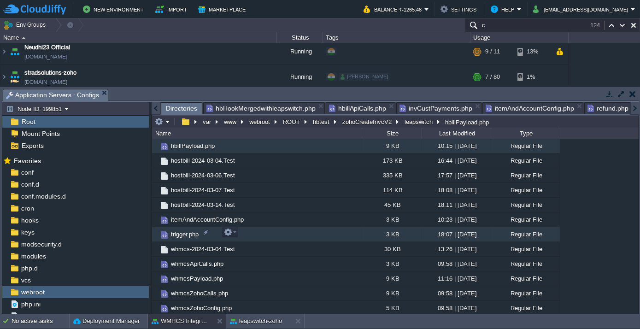
click at [171, 232] on span "trigger.php" at bounding box center [184, 234] width 30 height 8
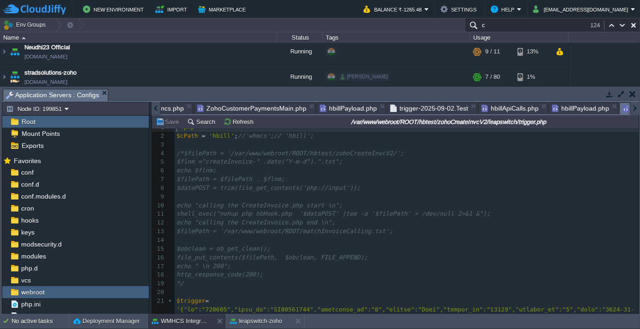
scroll to position [0, 0]
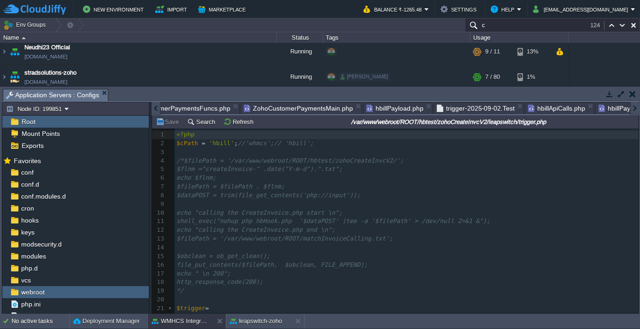
click at [154, 110] on div at bounding box center [156, 108] width 9 height 13
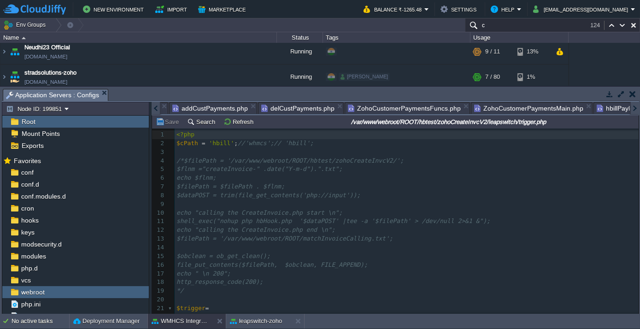
click at [154, 110] on div at bounding box center [156, 108] width 9 height 13
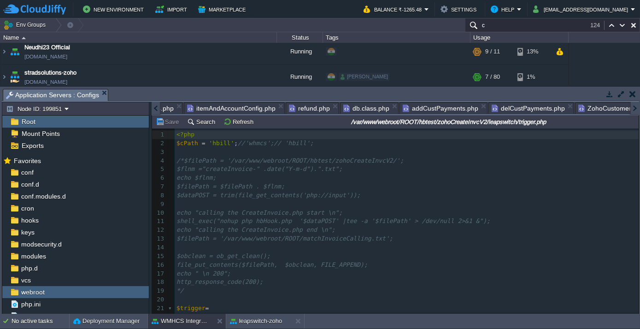
click at [154, 110] on div at bounding box center [156, 108] width 9 height 13
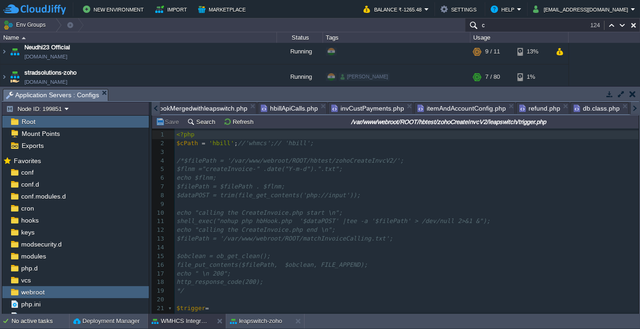
click at [154, 110] on div at bounding box center [156, 108] width 9 height 13
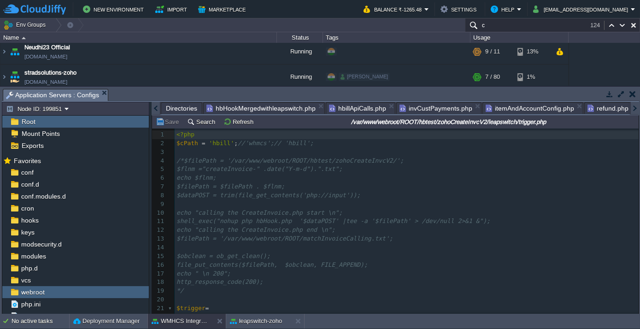
click at [187, 107] on span "Directories" at bounding box center [181, 108] width 31 height 11
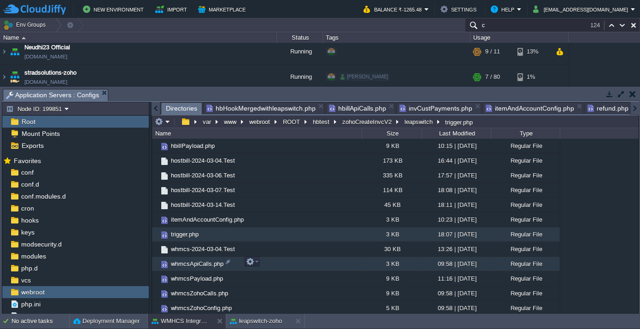
click at [201, 263] on span "whmcsApiCalls.php" at bounding box center [196, 264] width 55 height 8
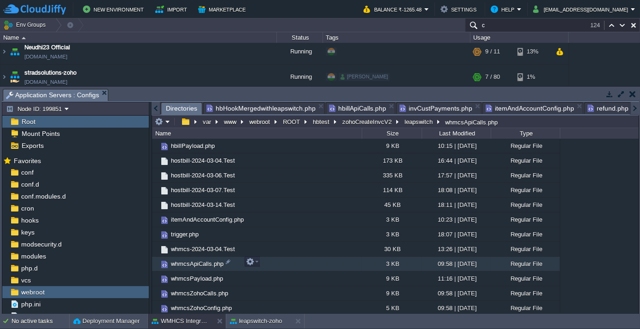
click at [201, 263] on span "whmcsApiCalls.php" at bounding box center [196, 264] width 55 height 8
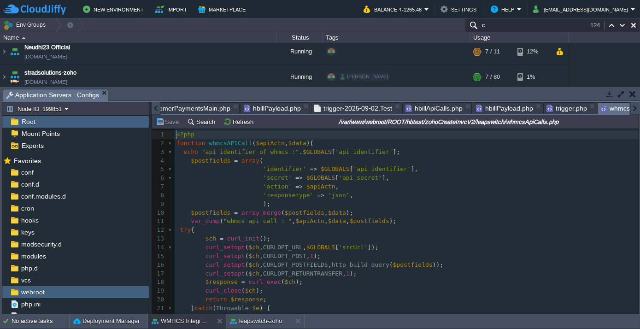
click at [476, 105] on span "hbillPayload.php" at bounding box center [504, 108] width 57 height 11
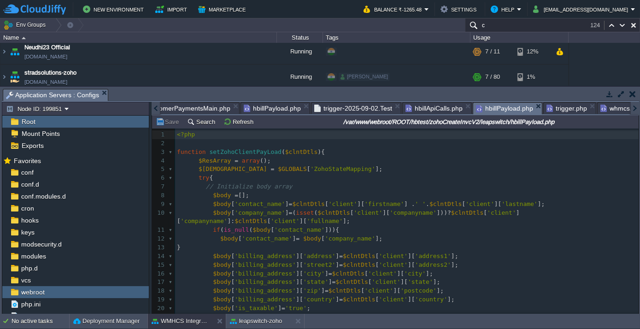
click at [405, 110] on span "hbillApiCalls.php" at bounding box center [433, 108] width 57 height 11
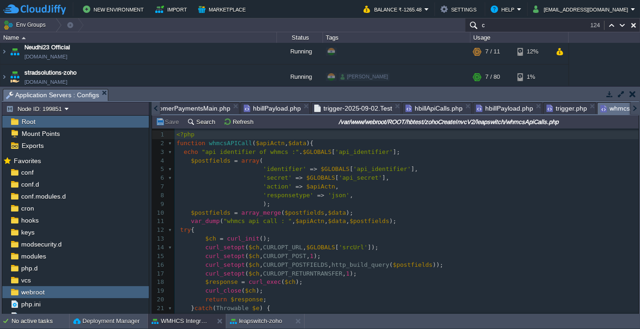
click at [600, 109] on span "whmcsApiCalls.php" at bounding box center [633, 109] width 66 height 12
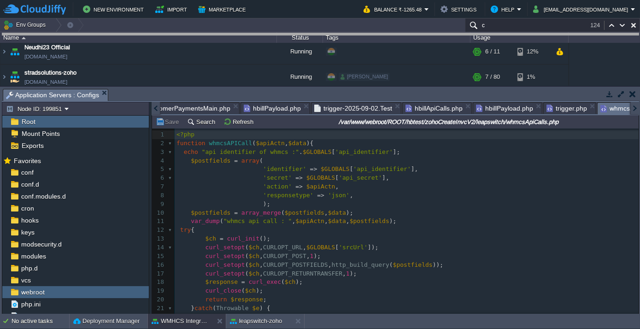
drag, startPoint x: 317, startPoint y: 91, endPoint x: 317, endPoint y: 38, distance: 53.4
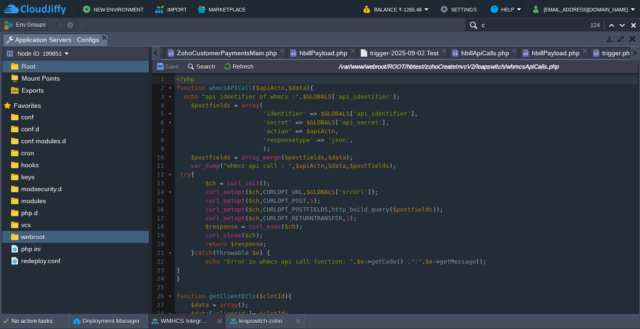
click at [154, 51] on div at bounding box center [156, 53] width 9 height 13
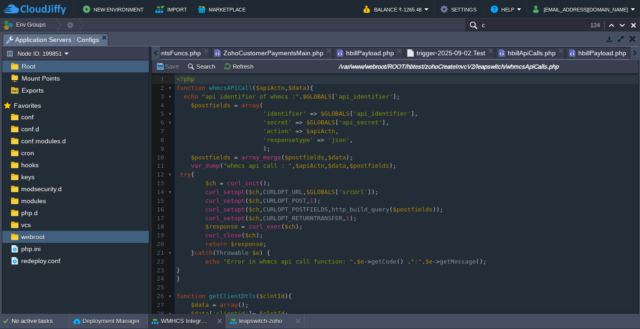
click at [154, 51] on div at bounding box center [156, 53] width 9 height 13
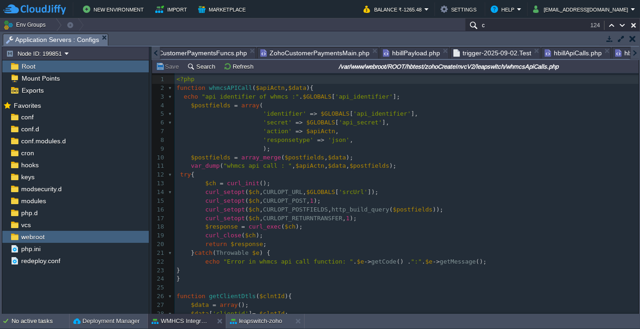
click at [154, 51] on div at bounding box center [156, 53] width 9 height 13
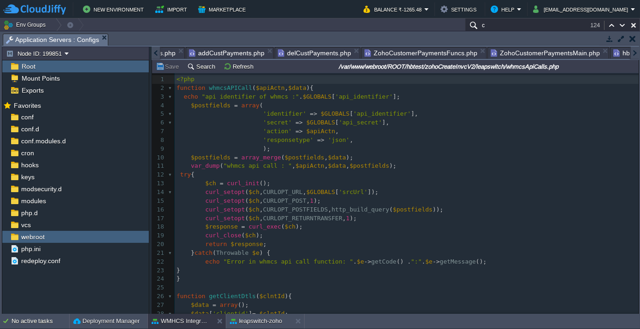
click at [154, 51] on div at bounding box center [156, 53] width 9 height 13
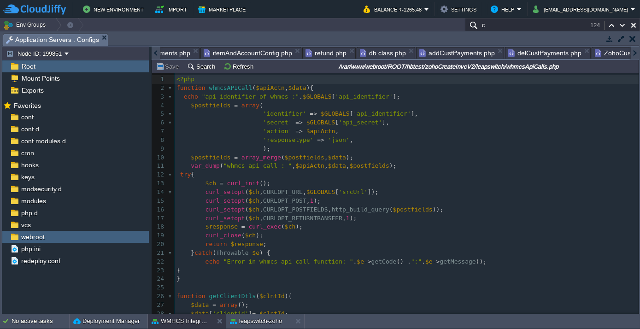
click at [154, 51] on div at bounding box center [156, 53] width 9 height 13
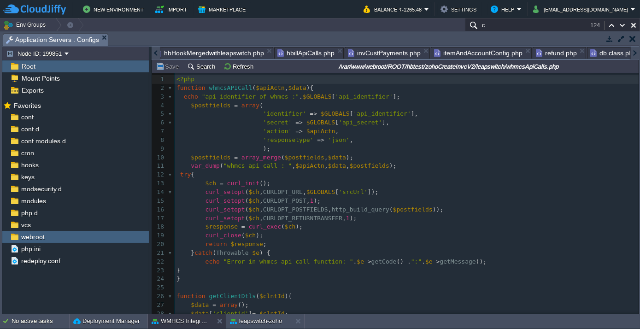
click at [154, 51] on div at bounding box center [156, 53] width 9 height 13
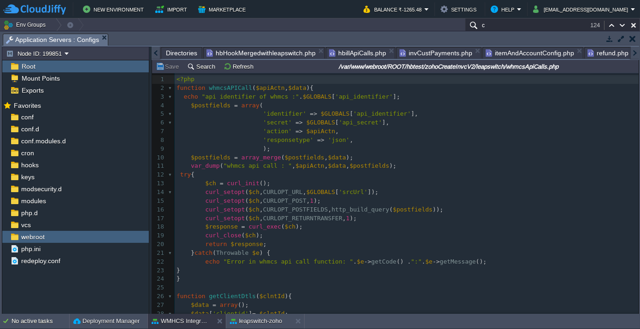
click at [154, 51] on div at bounding box center [156, 53] width 9 height 13
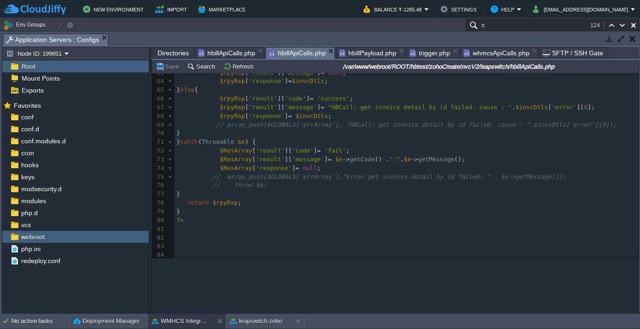
click at [295, 50] on span "hbillApiCalls.php" at bounding box center [296, 53] width 57 height 12
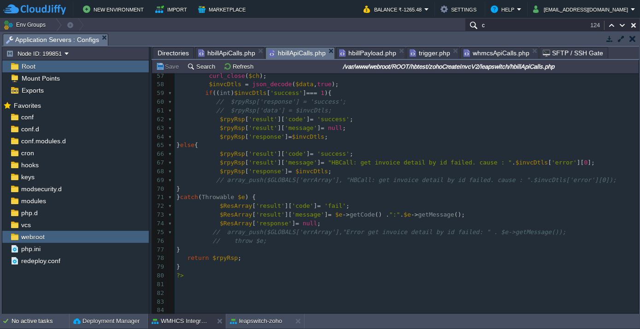
scroll to position [48, 0]
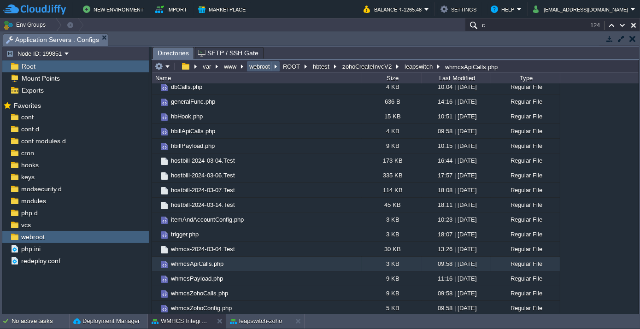
click at [251, 64] on button "webroot" at bounding box center [260, 66] width 24 height 8
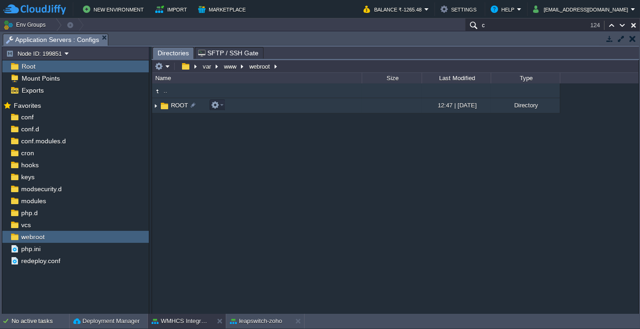
click at [180, 102] on span "ROOT" at bounding box center [179, 105] width 20 height 8
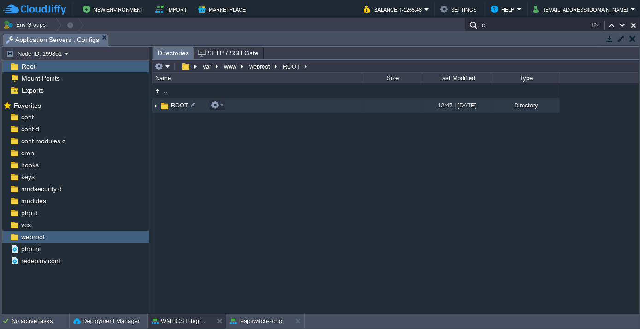
click at [180, 102] on span "ROOT" at bounding box center [179, 105] width 20 height 8
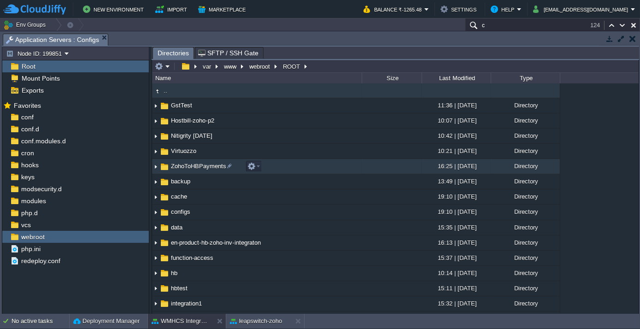
click at [188, 169] on span "ZohoToHBPayments" at bounding box center [198, 166] width 58 height 8
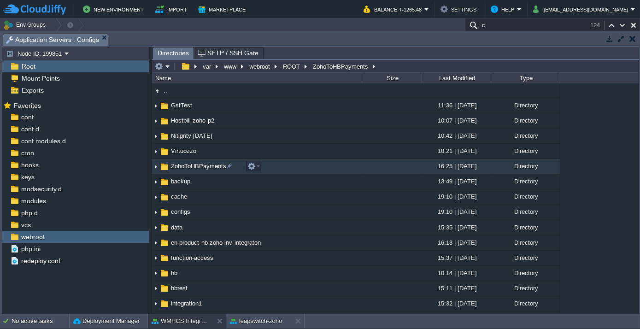
click at [188, 169] on span "ZohoToHBPayments" at bounding box center [198, 166] width 58 height 8
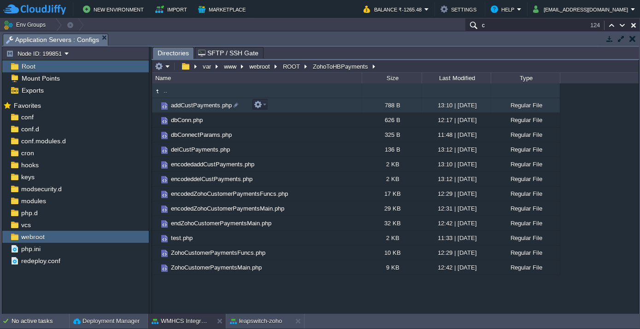
click at [198, 104] on span "addCustPayments.php" at bounding box center [201, 105] width 64 height 8
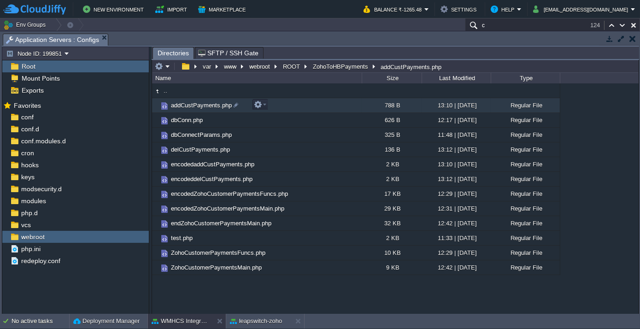
click at [198, 104] on span "addCustPayments.php" at bounding box center [201, 105] width 64 height 8
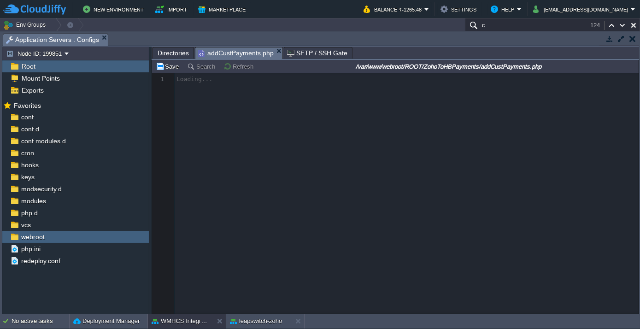
click at [487, 65] on input "/var/www/webroot/ROOT/ZohoToHBPayments/addCustPayments.php" at bounding box center [448, 66] width 377 height 11
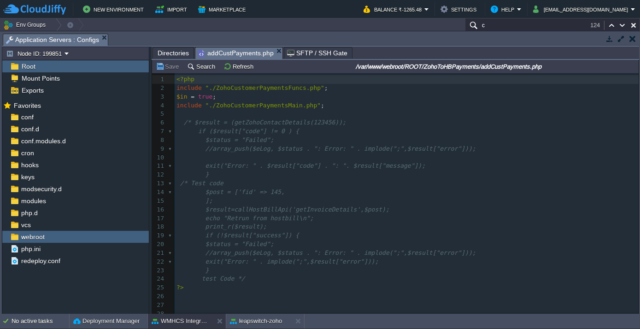
scroll to position [3, 0]
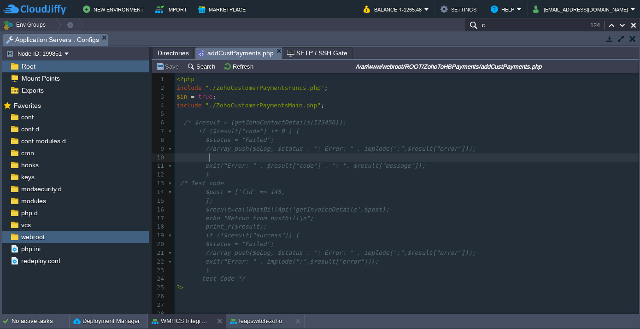
click at [231, 159] on pre at bounding box center [407, 157] width 464 height 9
type textarea "<?php include "./ZohoCustomerPaymentsFuncs.php"; $in = true; include "./ZohoCus…"
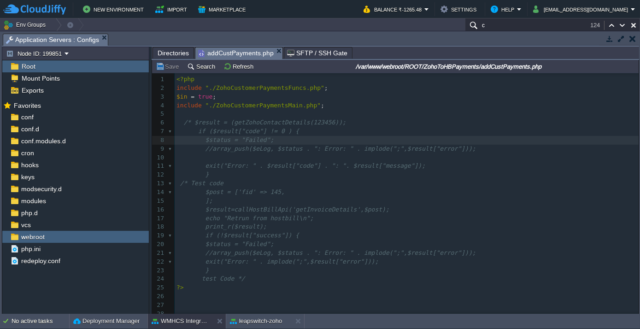
click at [168, 52] on span "Directories" at bounding box center [172, 52] width 31 height 11
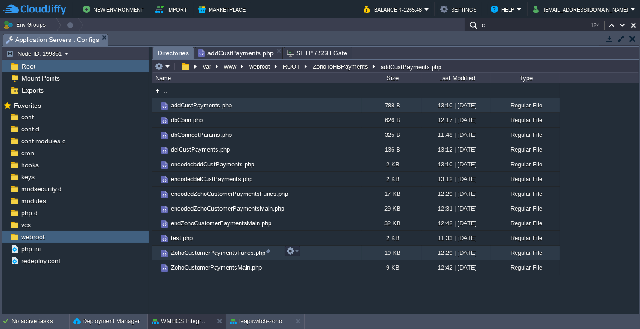
click at [199, 251] on span "ZohoCustomerPaymentsFuncs.php" at bounding box center [217, 253] width 97 height 8
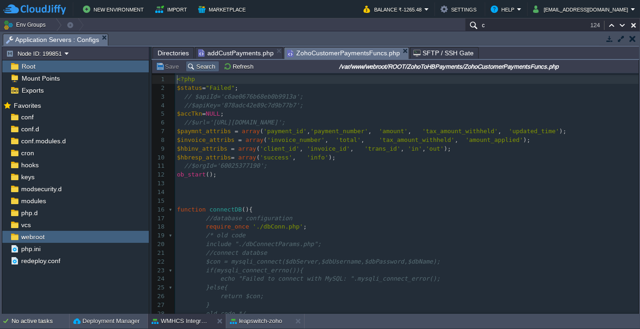
click at [199, 67] on button "Search" at bounding box center [202, 66] width 31 height 8
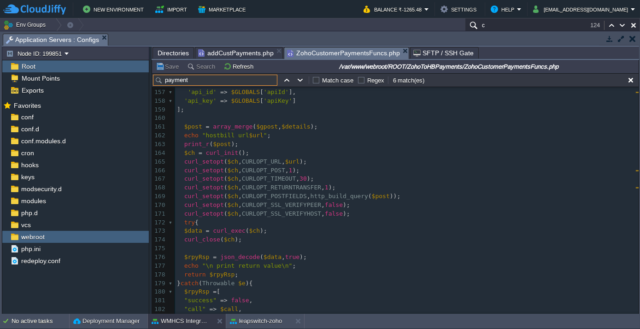
scroll to position [1375, 0]
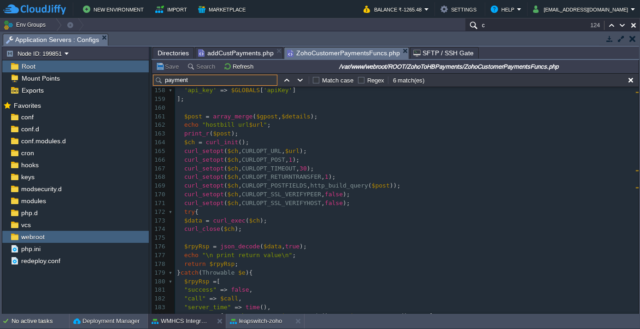
type input "payment"
click at [315, 147] on pre "curl_setopt ( $ch , CURLOPT_URL , $url );" at bounding box center [406, 151] width 463 height 9
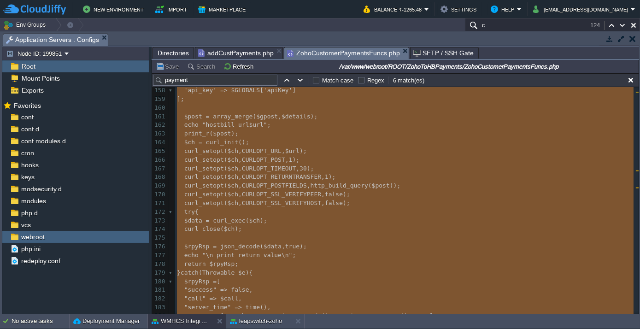
type textarea "-"
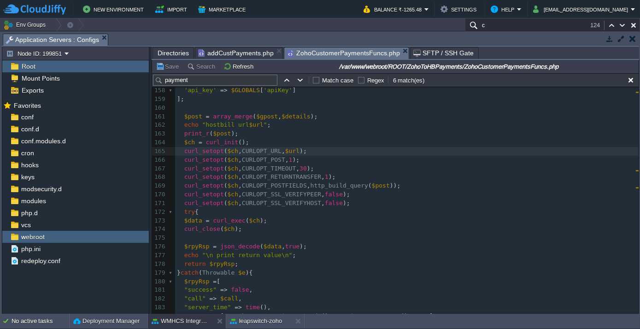
click at [368, 67] on input "/var/www/webroot/ROOT/ZohoToHBPayments/ZohoCustomerPaymentsFuncs.php" at bounding box center [448, 66] width 377 height 11
click at [402, 110] on pre "​" at bounding box center [406, 108] width 463 height 9
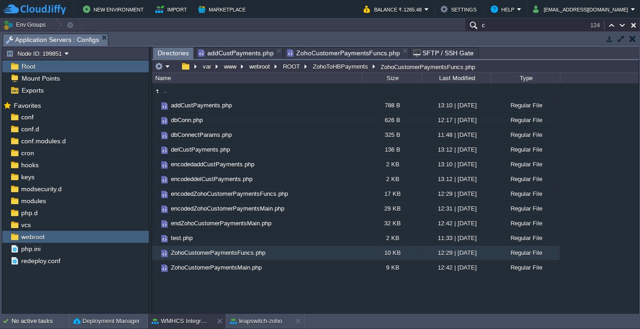
click at [158, 51] on span "Directories" at bounding box center [172, 53] width 31 height 12
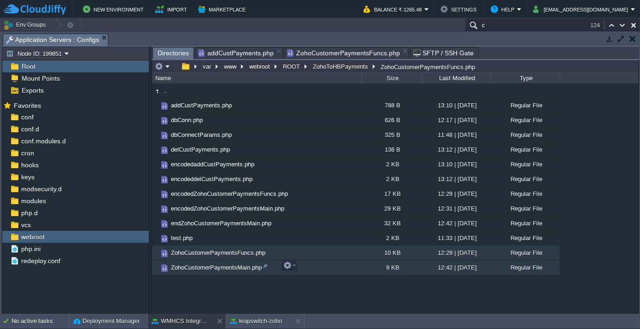
click at [199, 267] on span "ZohoCustomerPaymentsMain.php" at bounding box center [215, 267] width 93 height 8
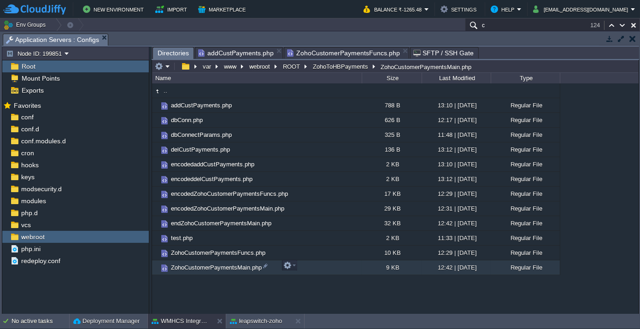
click at [199, 267] on span "ZohoCustomerPaymentsMain.php" at bounding box center [215, 267] width 93 height 8
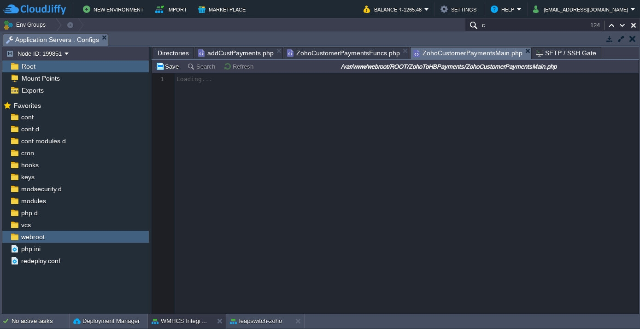
click at [424, 70] on input "/var/www/webroot/ROOT/ZohoToHBPayments/ZohoCustomerPaymentsMain.php" at bounding box center [448, 66] width 377 height 11
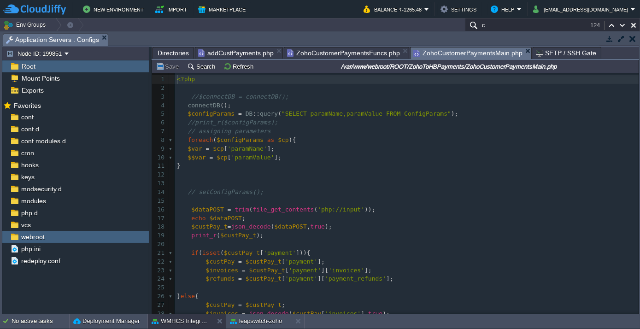
scroll to position [3, 0]
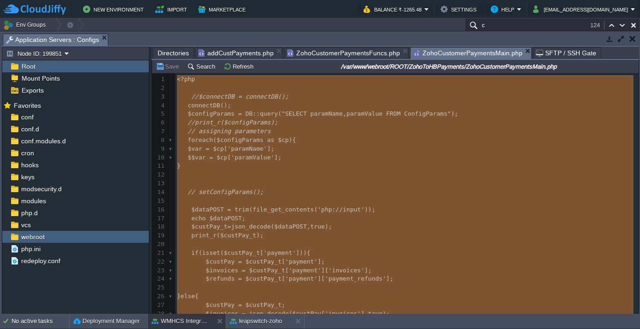
type textarea "-"
